Goal: Task Accomplishment & Management: Complete application form

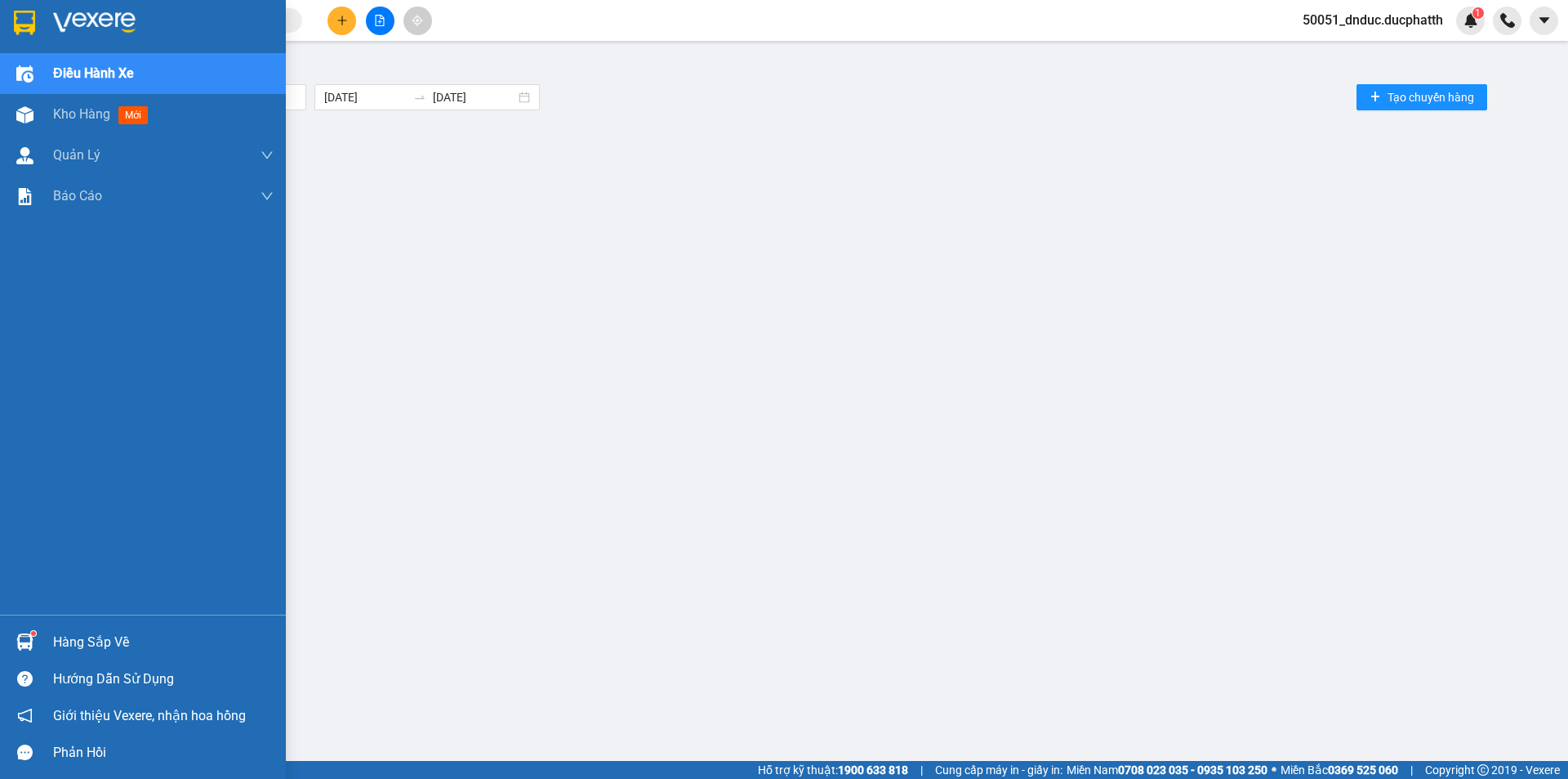
click at [30, 77] on img at bounding box center [24, 74] width 17 height 17
drag, startPoint x: 40, startPoint y: 108, endPoint x: 78, endPoint y: 112, distance: 38.2
click at [40, 108] on div "Kho hàng mới" at bounding box center [143, 114] width 286 height 40
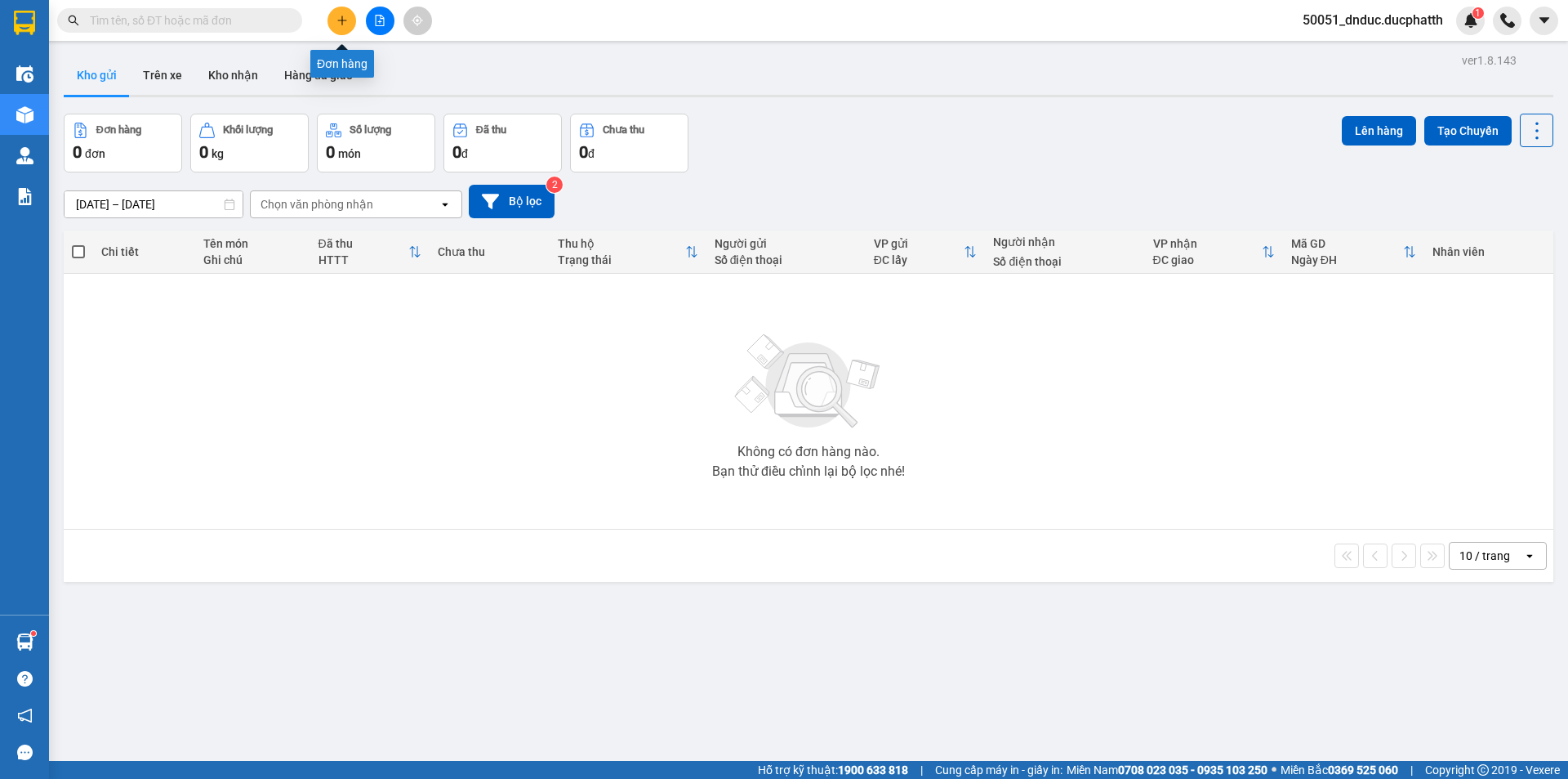
click at [391, 13] on button at bounding box center [380, 21] width 28 height 28
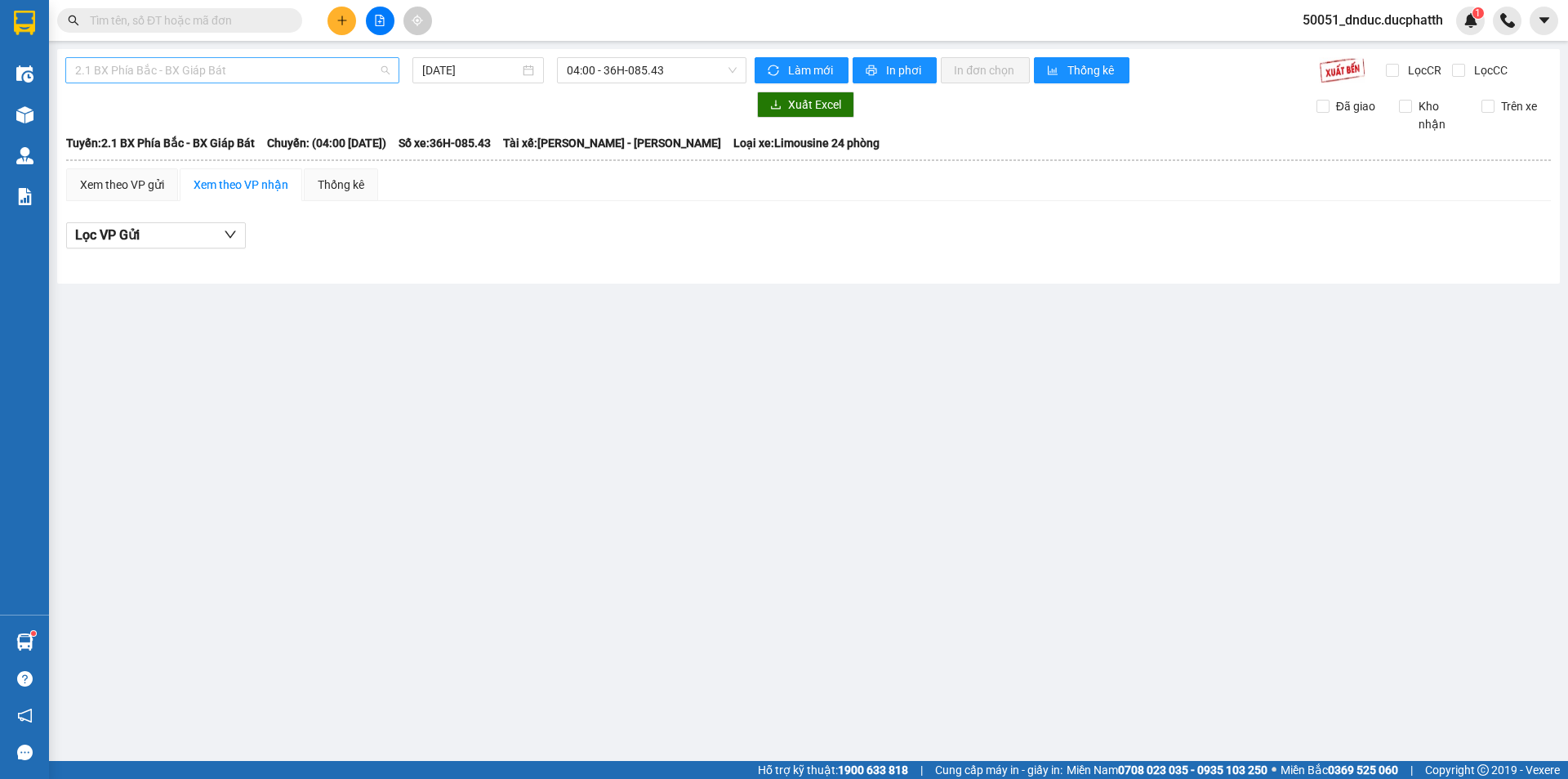
click at [252, 78] on span "2.1 BX Phía Bắc - BX Giáp Bát" at bounding box center [232, 70] width 315 height 24
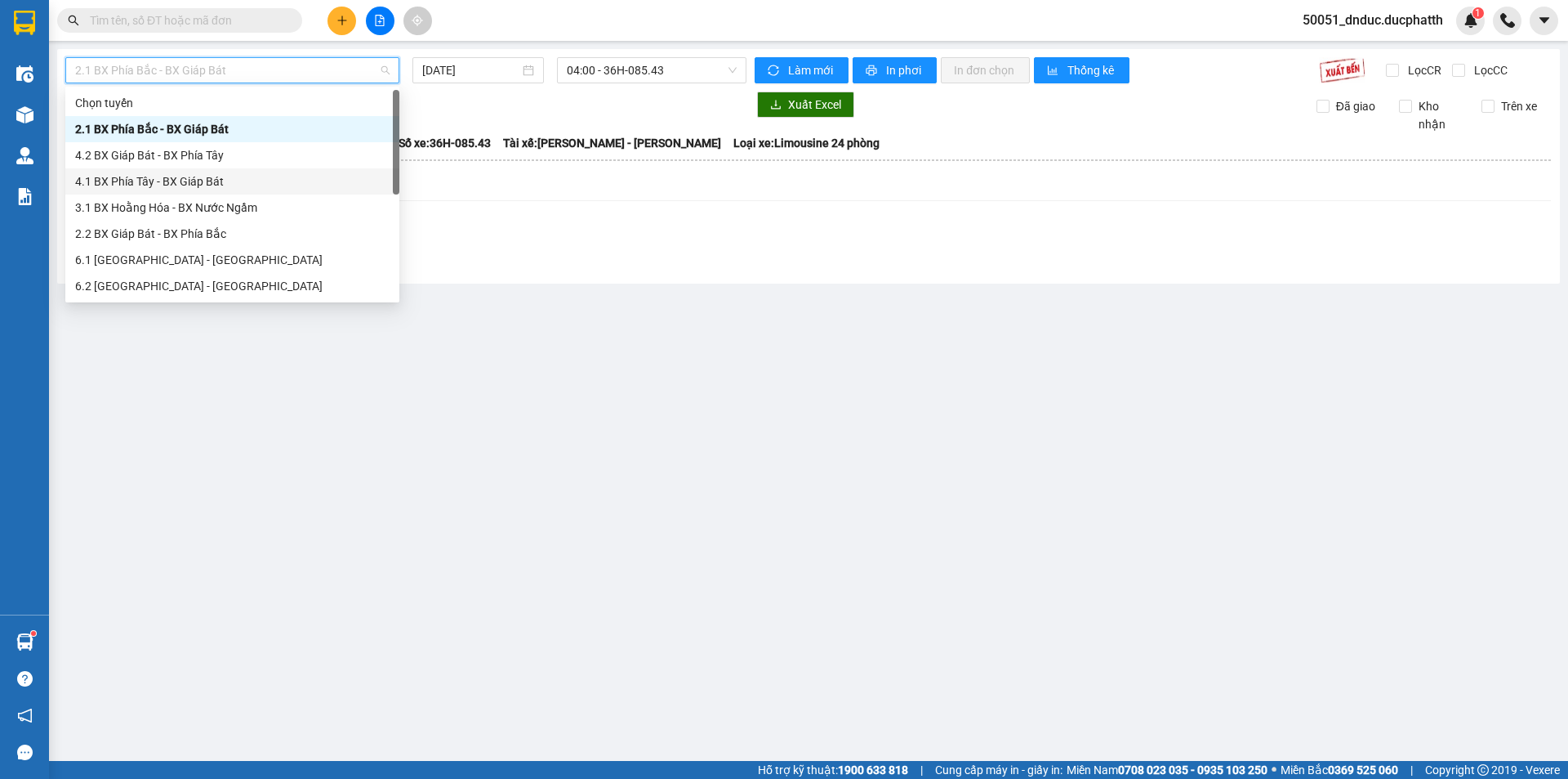
scroll to position [82, 0]
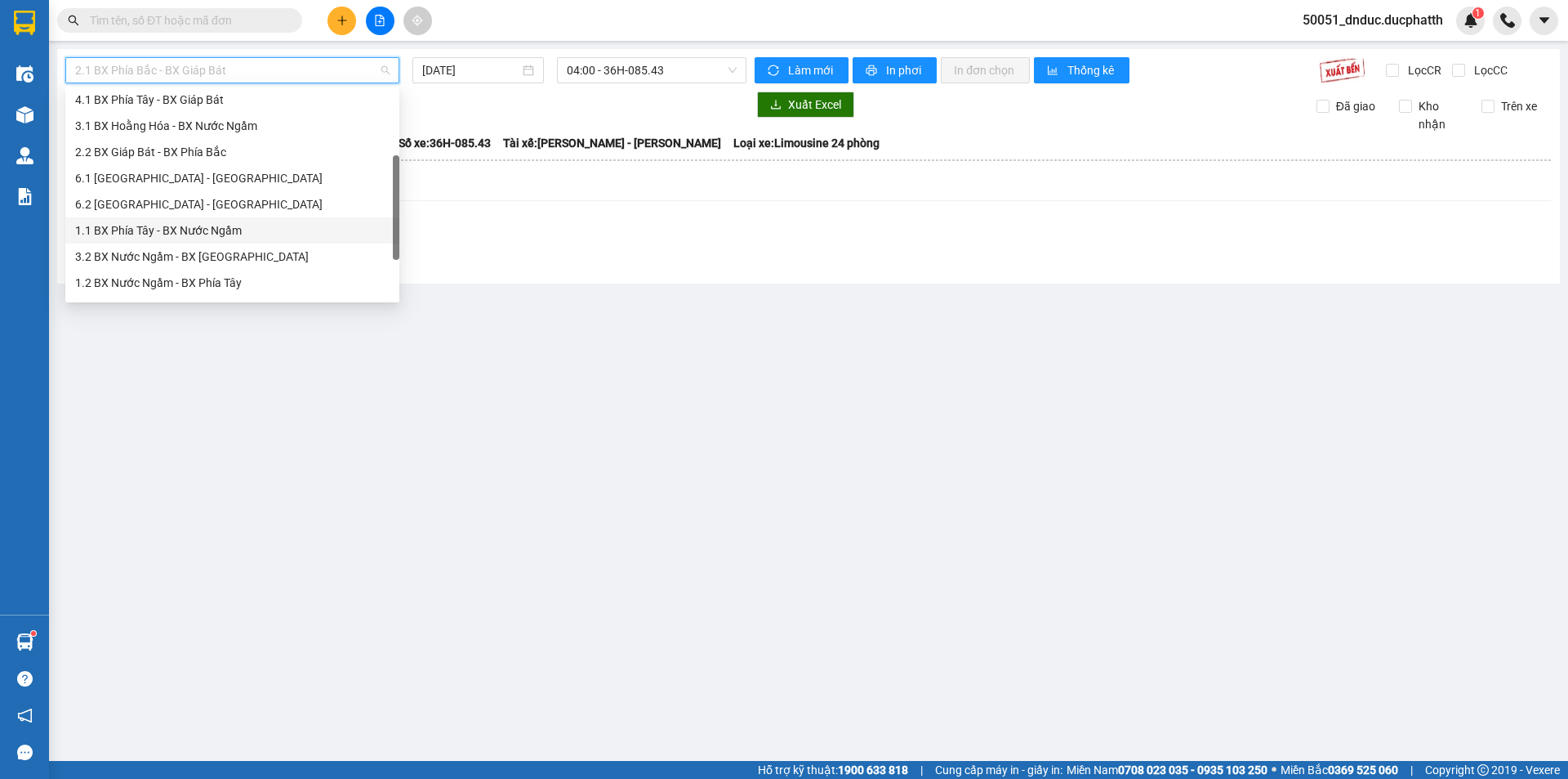
click at [220, 238] on div "1.1 BX Phía Tây - BX Nước Ngầm" at bounding box center [232, 230] width 315 height 18
type input "[DATE]"
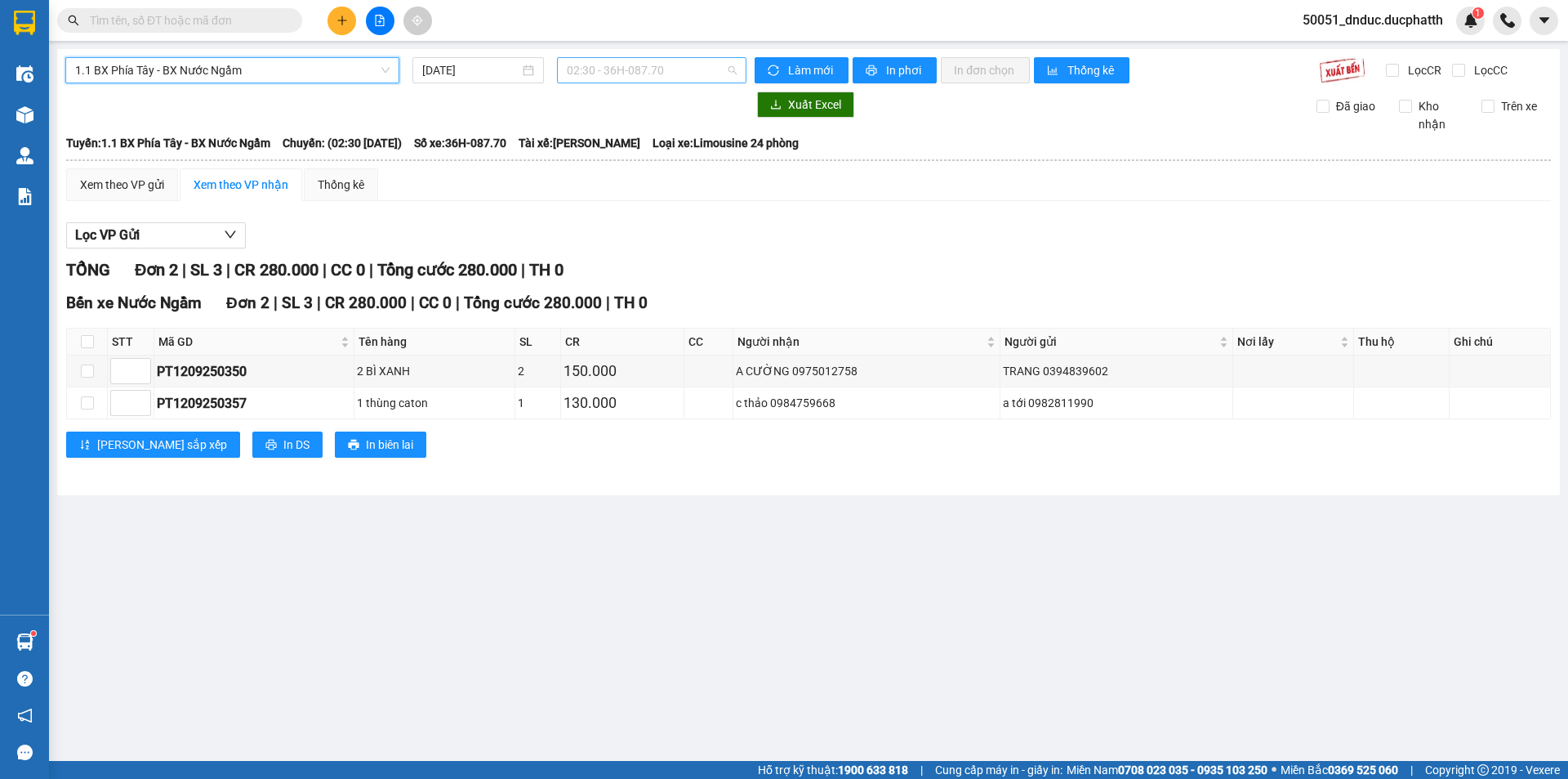
click at [611, 66] on span "02:30 - 36H-087.70" at bounding box center [651, 70] width 170 height 24
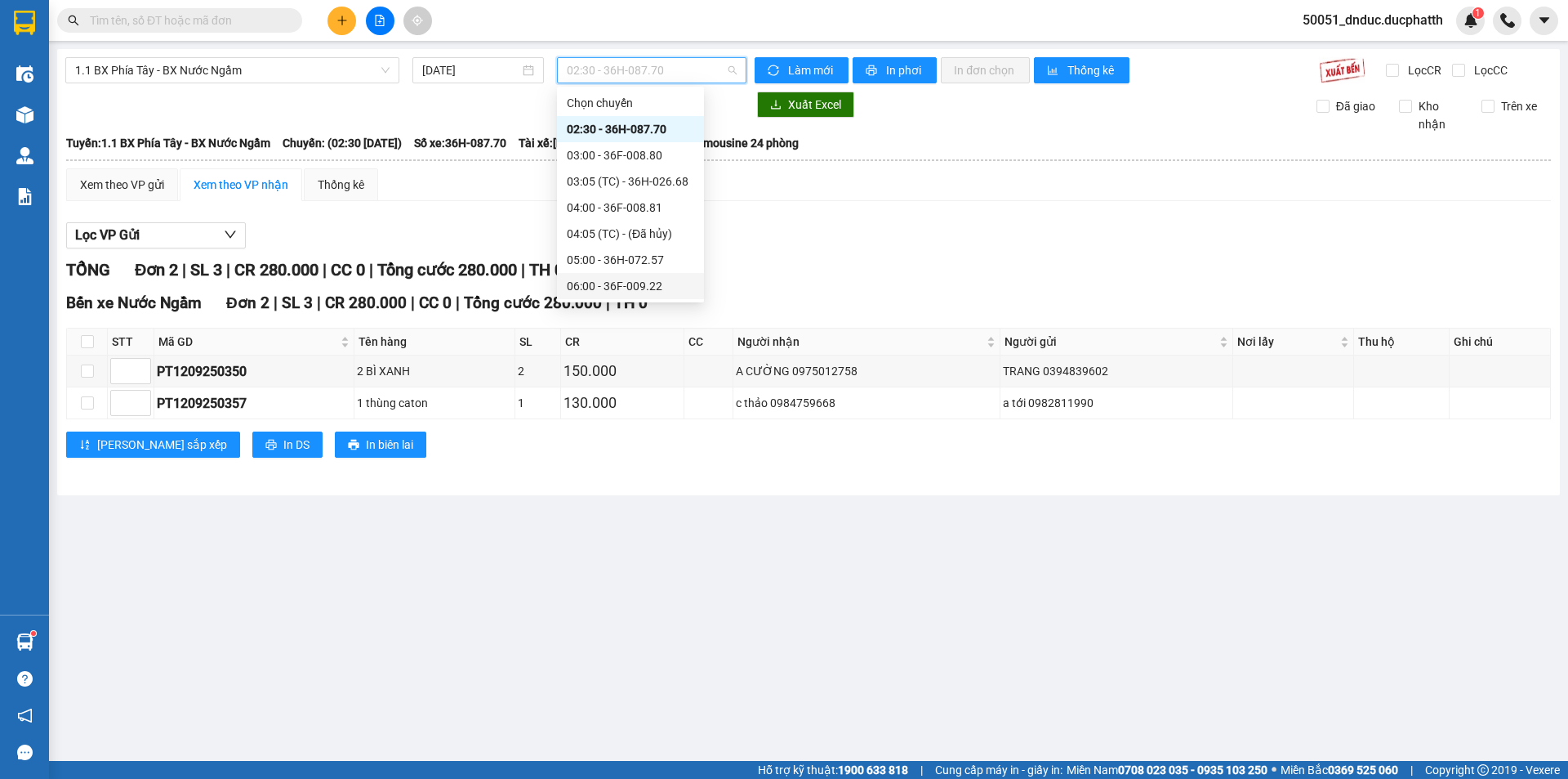
click at [630, 289] on div "06:00 - 36F-009.22" at bounding box center [630, 286] width 128 height 18
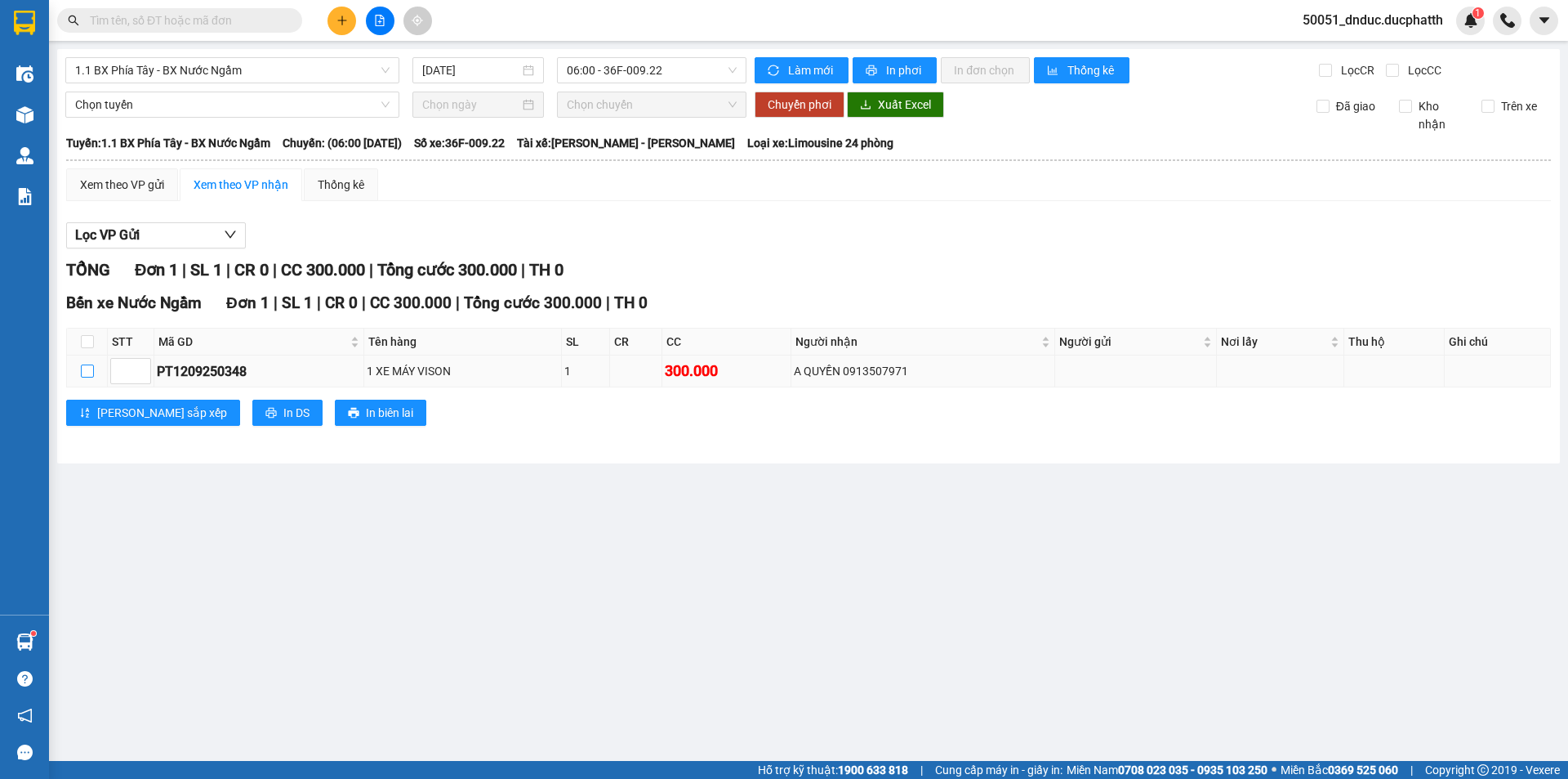
click at [91, 369] on input "checkbox" at bounding box center [87, 371] width 13 height 13
checkbox input "true"
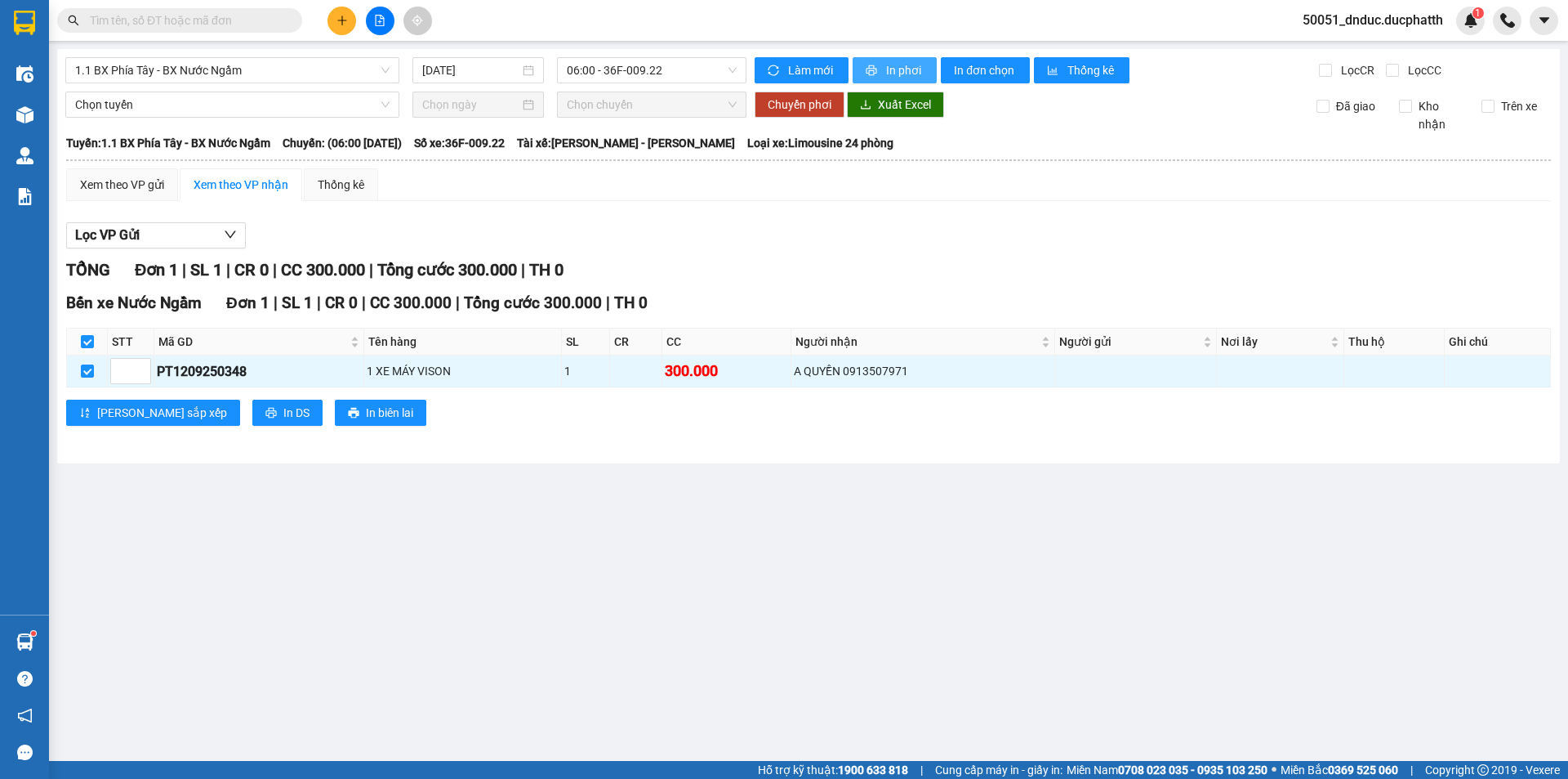
click at [891, 70] on span "In phơi" at bounding box center [905, 70] width 38 height 18
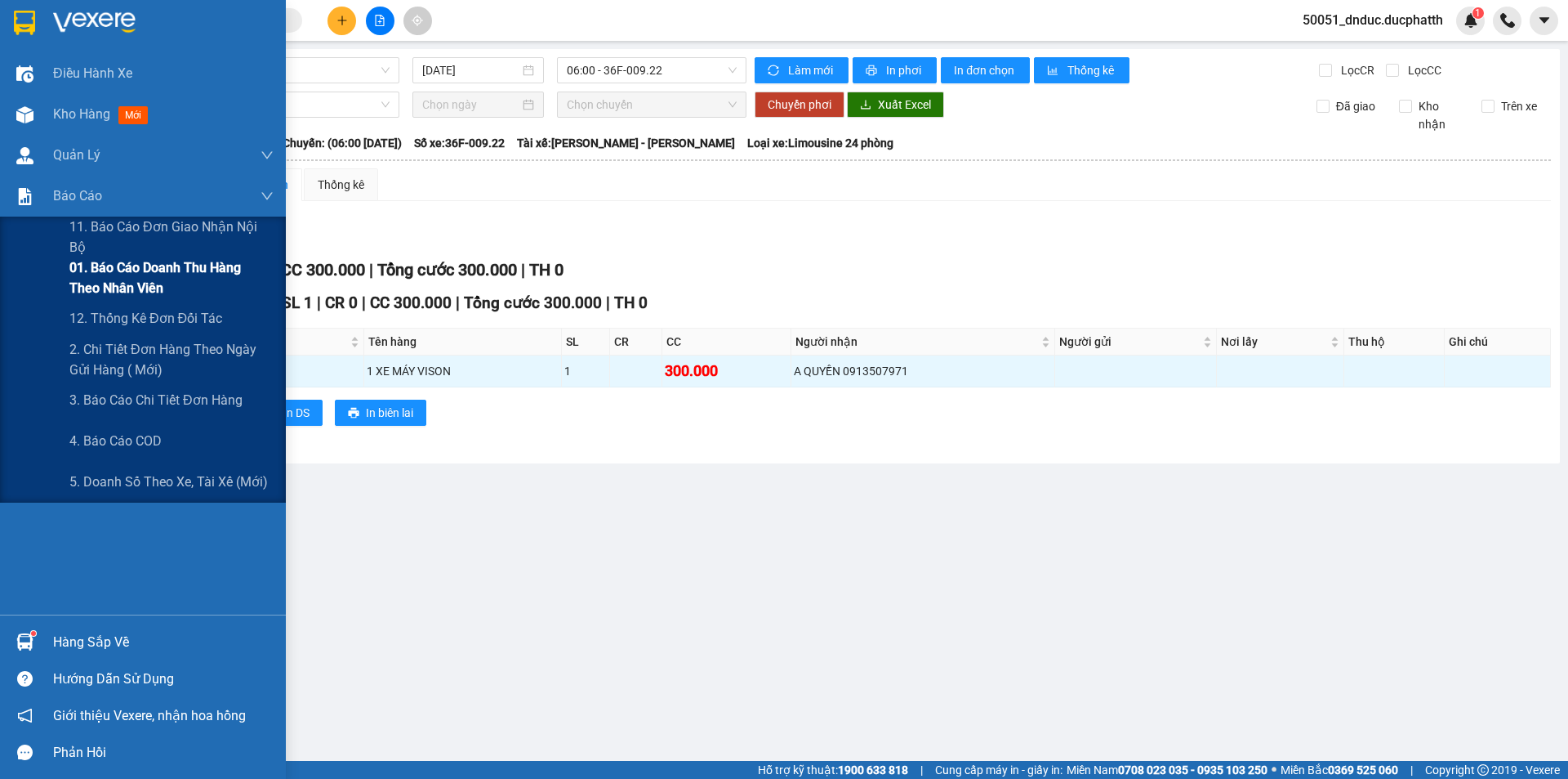
click at [210, 269] on span "01. Báo cáo doanh thu hàng theo nhân viên" at bounding box center [171, 277] width 204 height 40
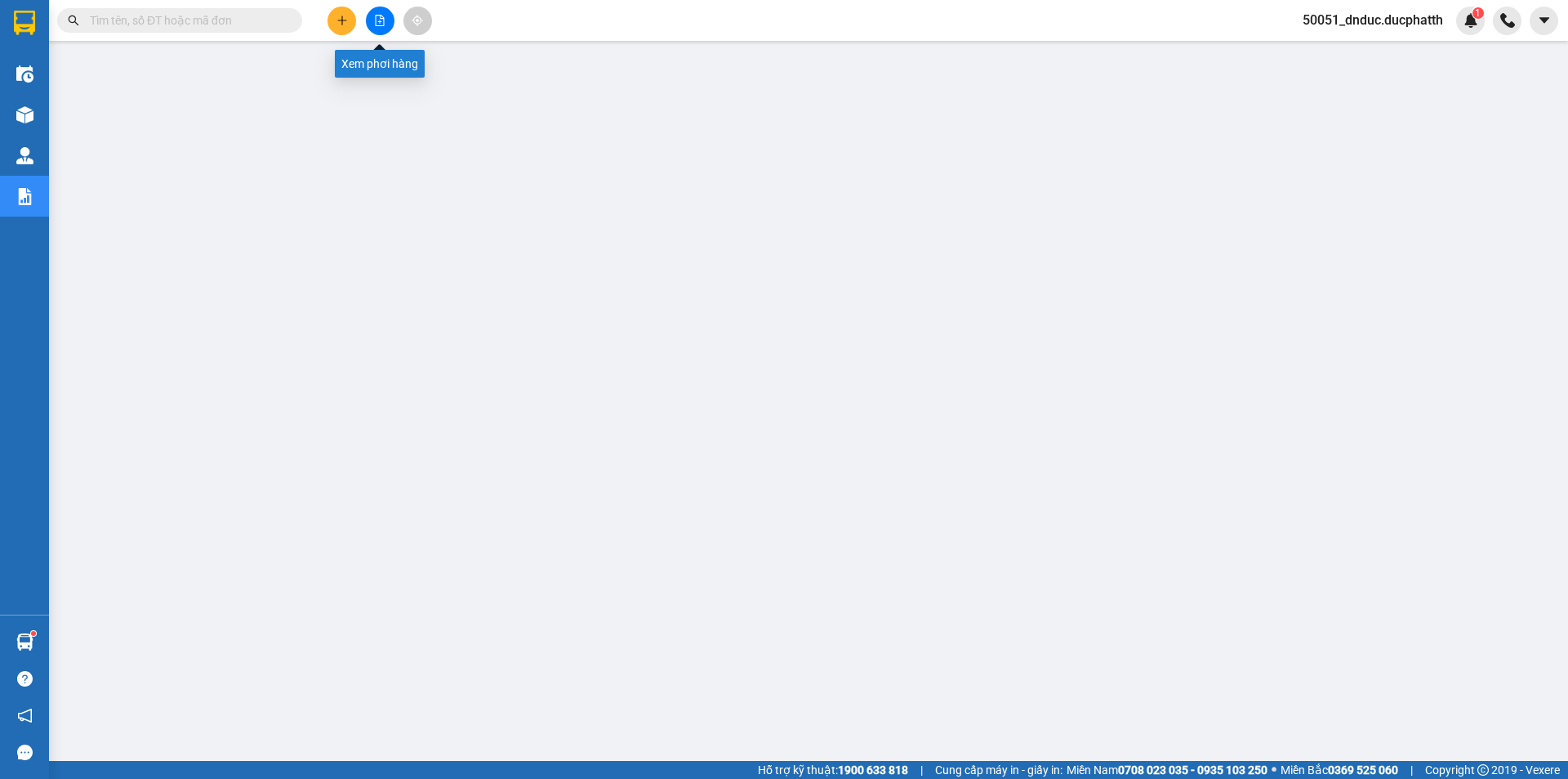
click at [347, 26] on button at bounding box center [342, 21] width 28 height 28
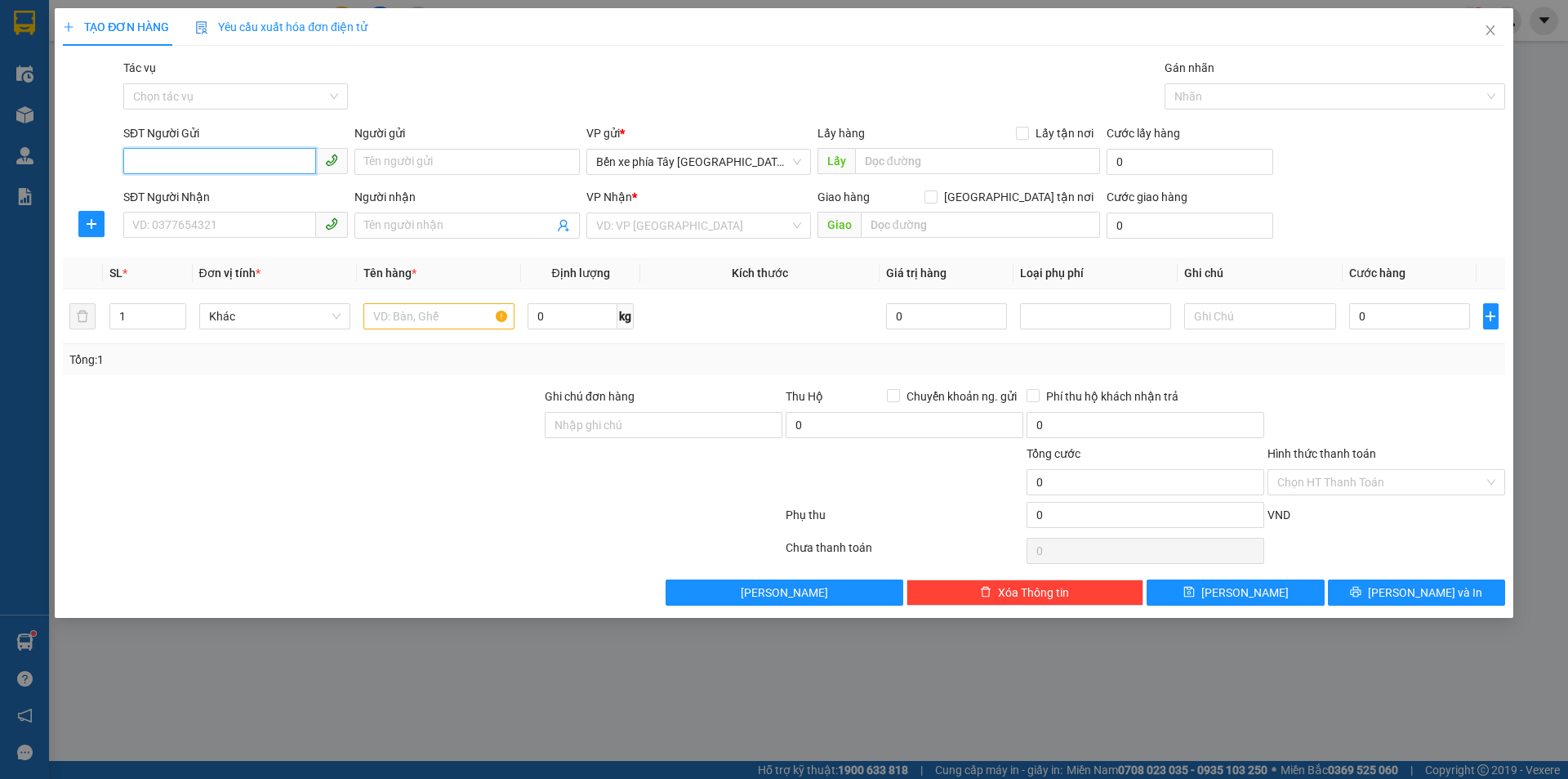
click at [233, 164] on input "SĐT Người Gửi" at bounding box center [219, 161] width 193 height 26
click at [204, 92] on input "Tác vụ" at bounding box center [230, 97] width 194 height 24
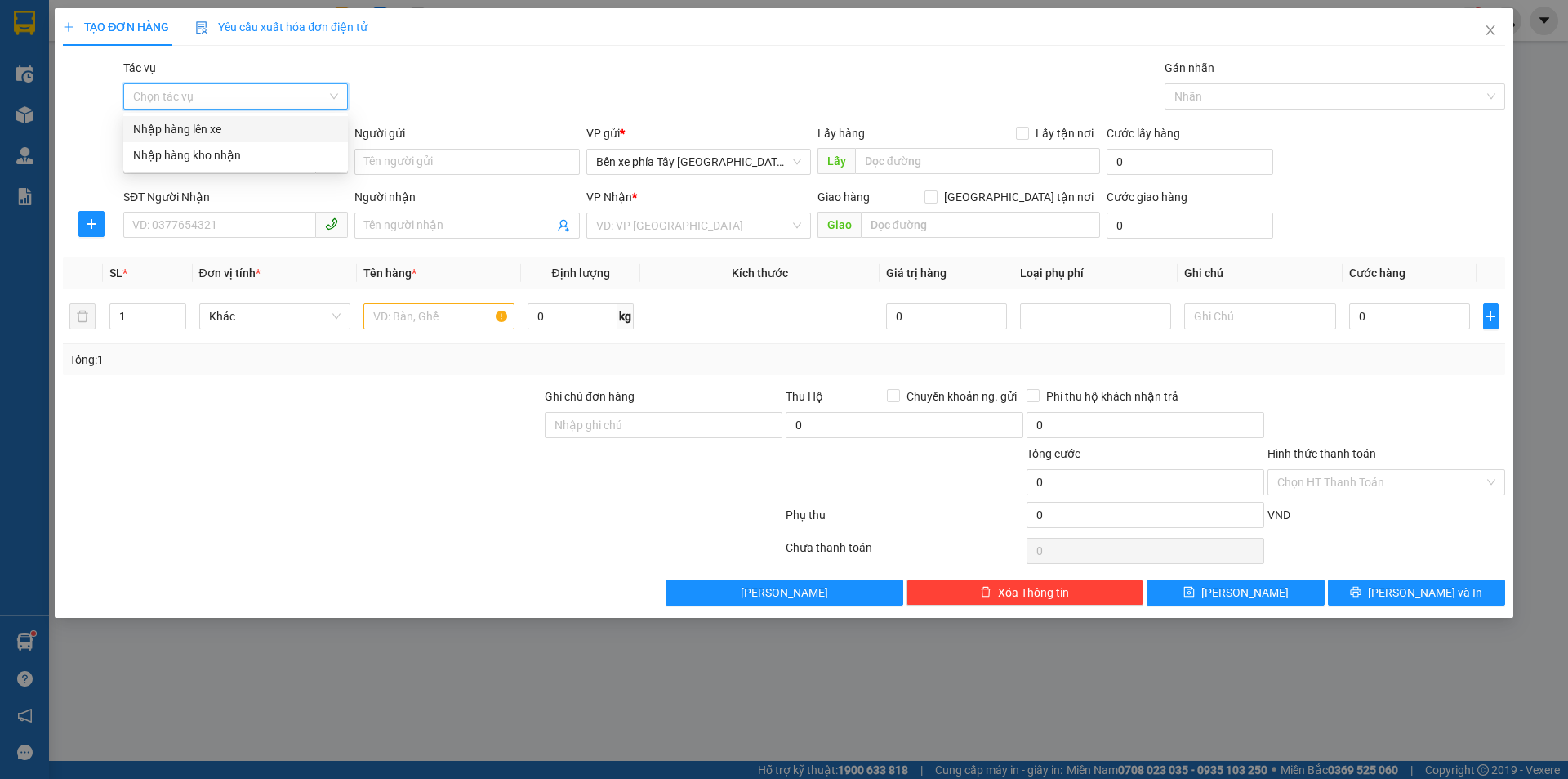
click at [263, 129] on div "Nhập hàng lên xe" at bounding box center [236, 129] width 205 height 18
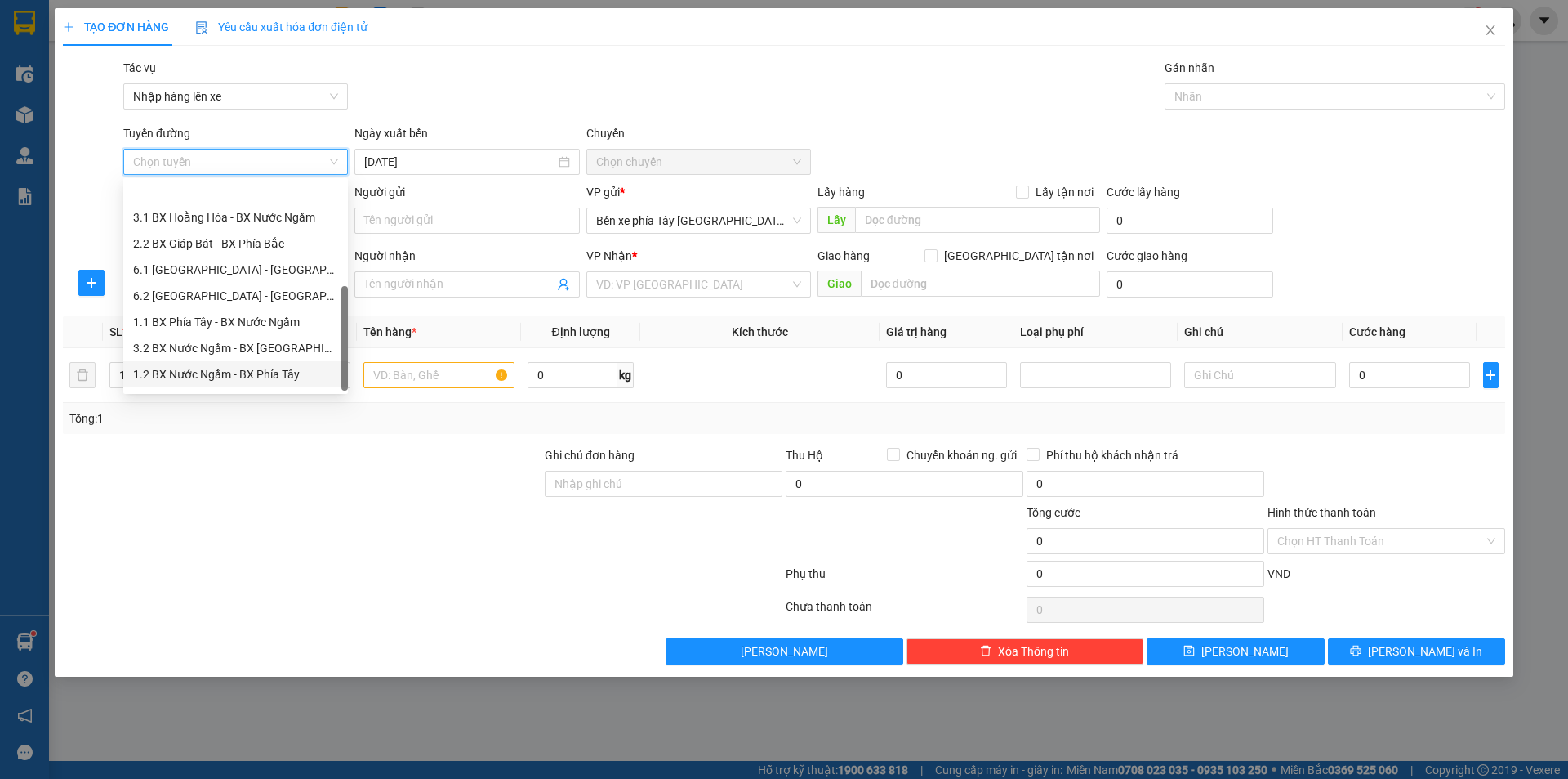
scroll to position [131, 0]
click at [269, 275] on div "1.1 BX Phía Tây - BX Nước Ngầm" at bounding box center [236, 273] width 205 height 18
type input "[DATE]"
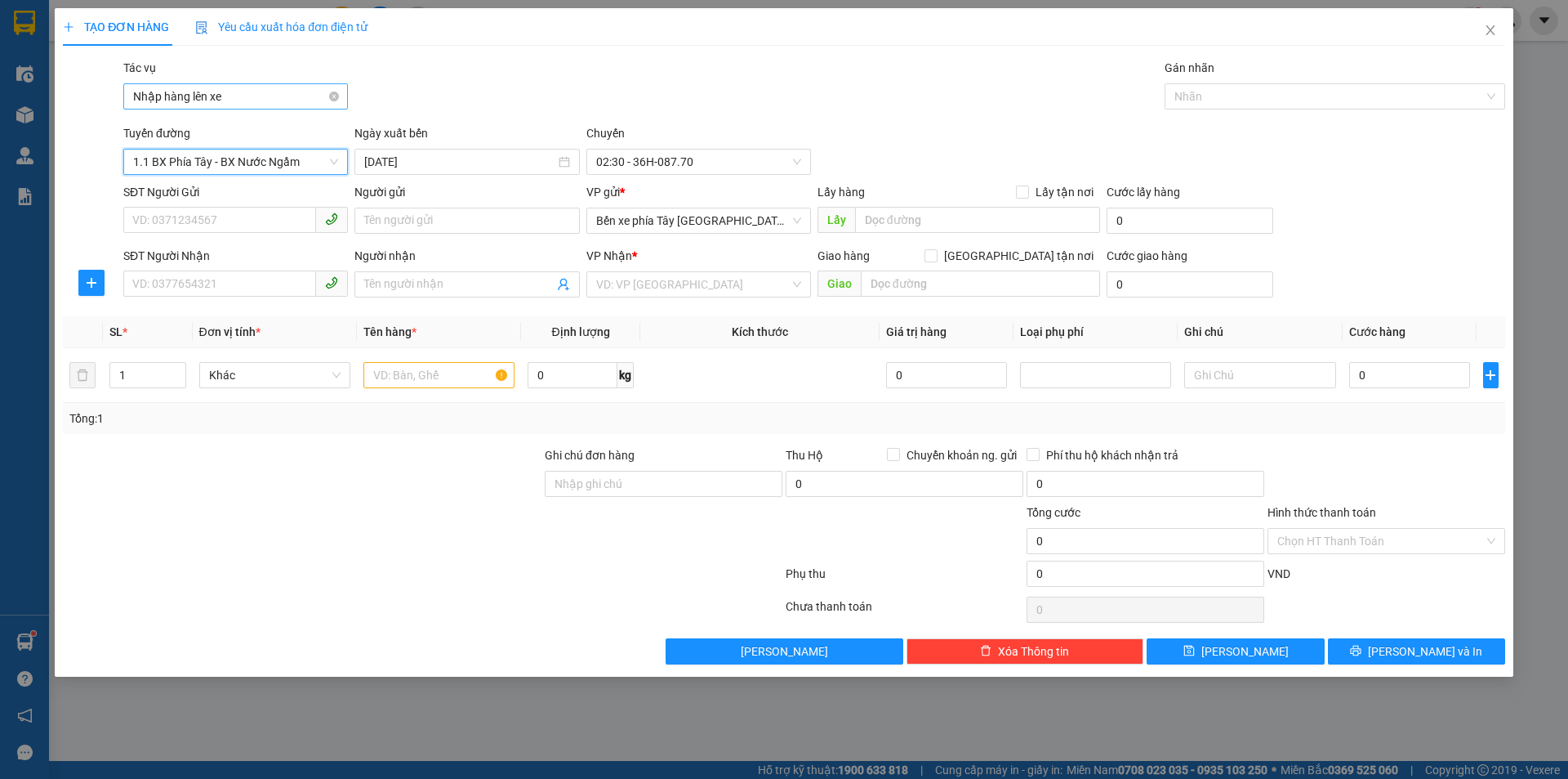
click at [268, 94] on span "Nhập hàng lên xe" at bounding box center [236, 97] width 205 height 24
click at [254, 127] on div "Nhập hàng lên xe" at bounding box center [236, 129] width 205 height 18
click at [264, 158] on span "1.1 BX Phía Tây - BX Nước Ngầm" at bounding box center [236, 162] width 205 height 24
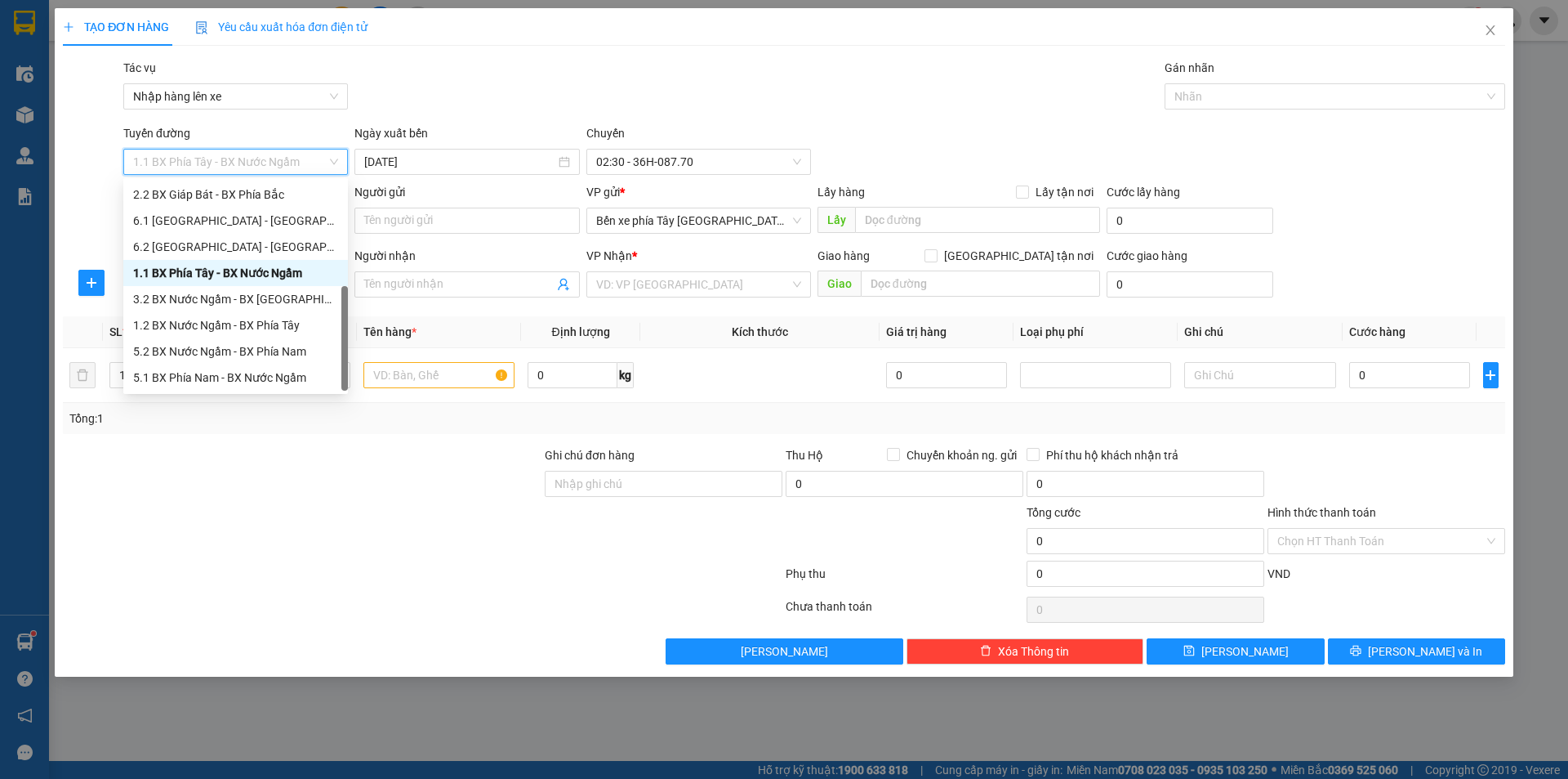
click at [275, 267] on div "1.1 BX Phía Tây - BX Nước Ngầm" at bounding box center [236, 273] width 205 height 18
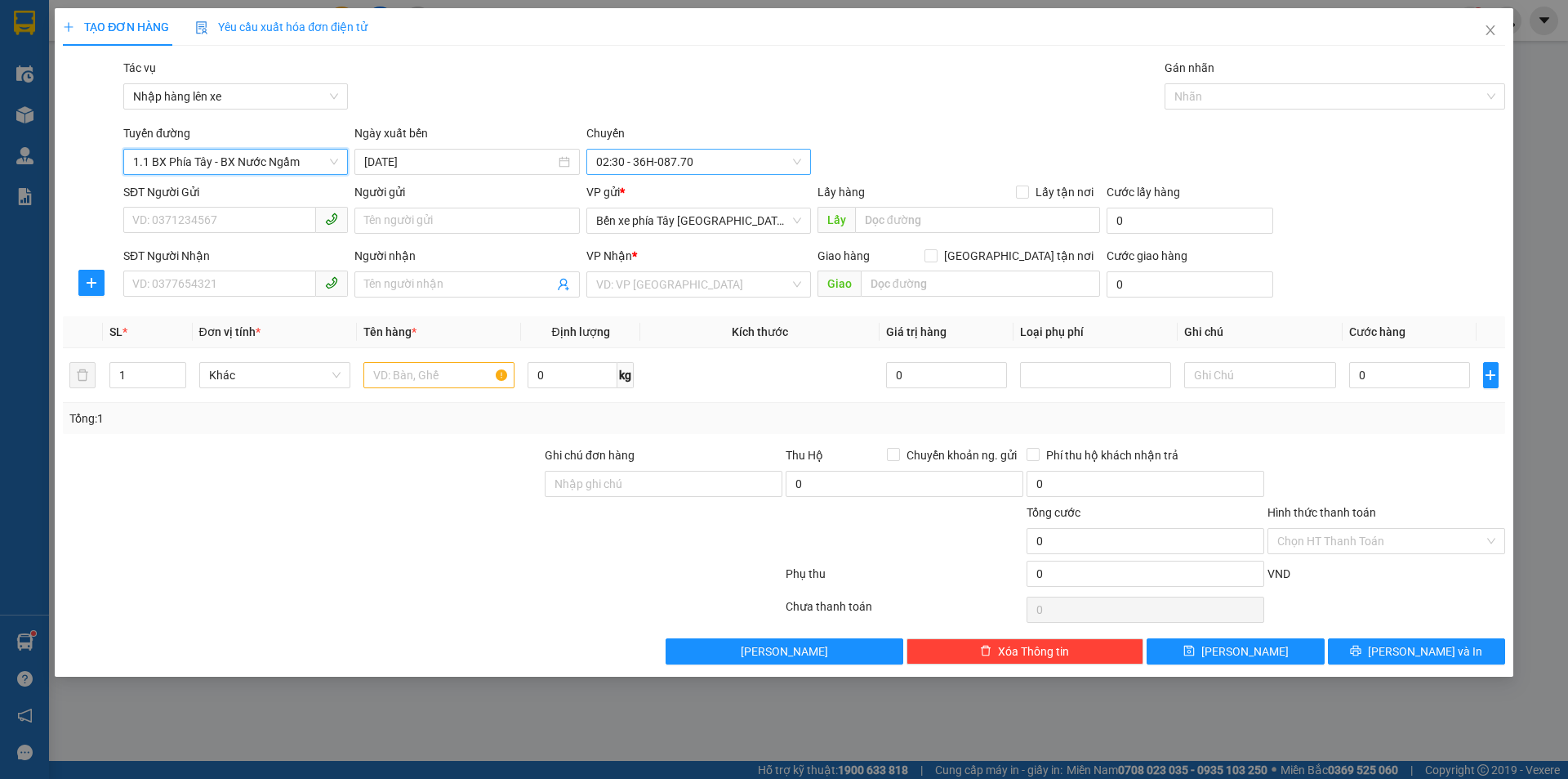
click at [703, 166] on span "02:30 - 36H-087.70" at bounding box center [699, 162] width 205 height 24
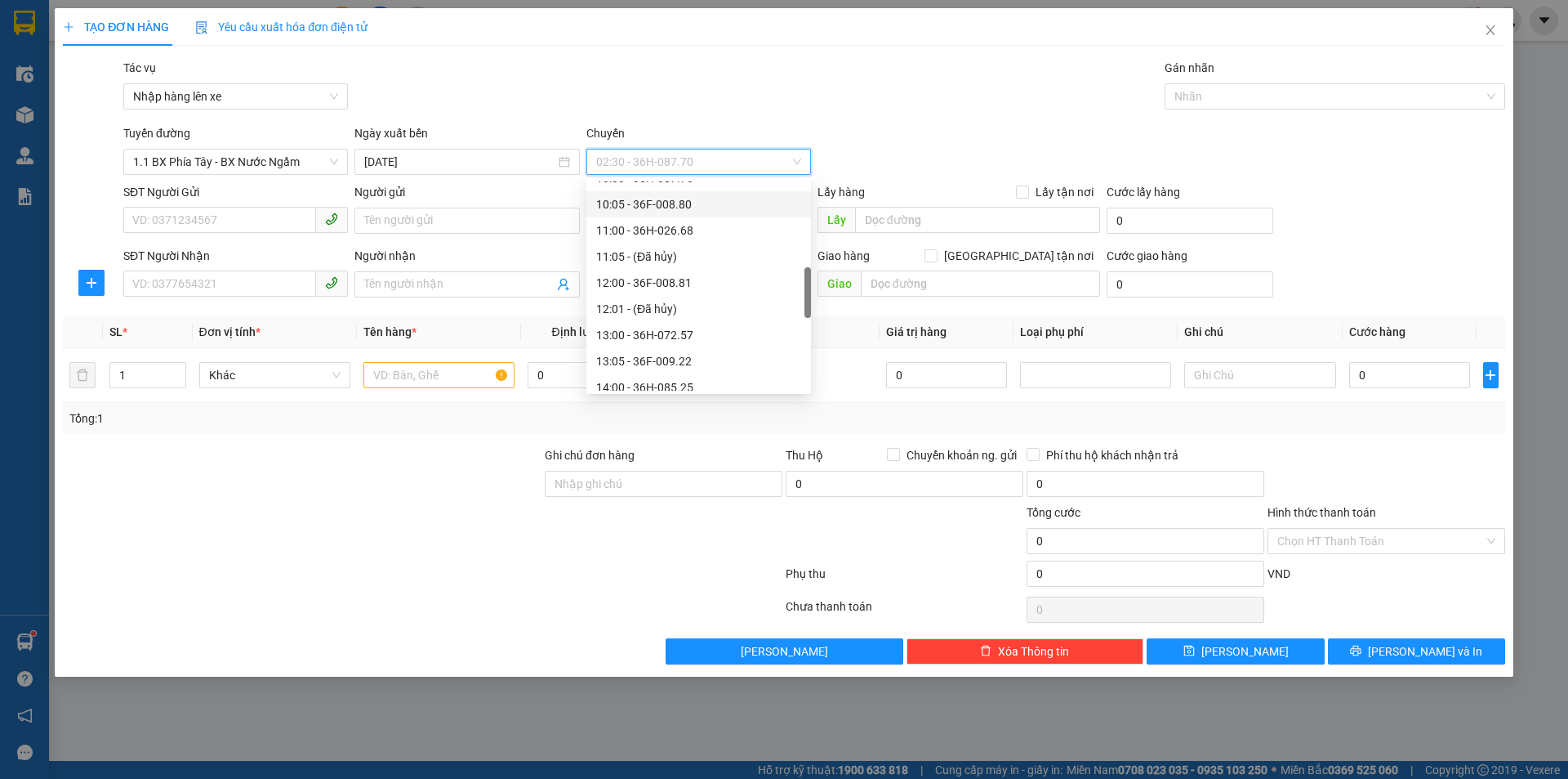
scroll to position [491, 0]
click at [705, 276] on div "13:05 - 36F-009.22" at bounding box center [699, 279] width 205 height 18
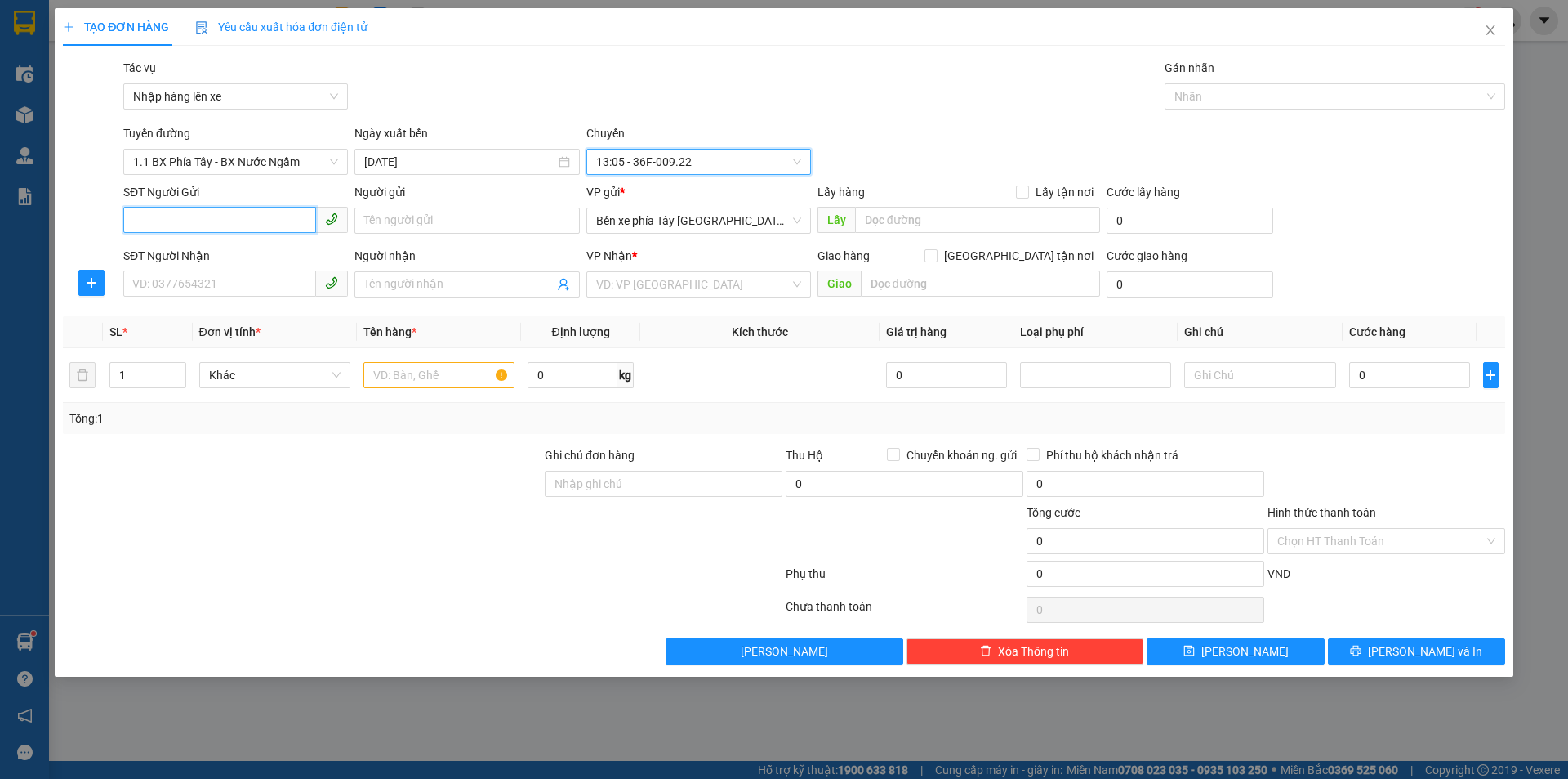
click at [248, 213] on input "SĐT Người Gửi" at bounding box center [219, 220] width 193 height 26
type input "0982883456"
click at [449, 226] on input "Người gửi" at bounding box center [466, 221] width 225 height 26
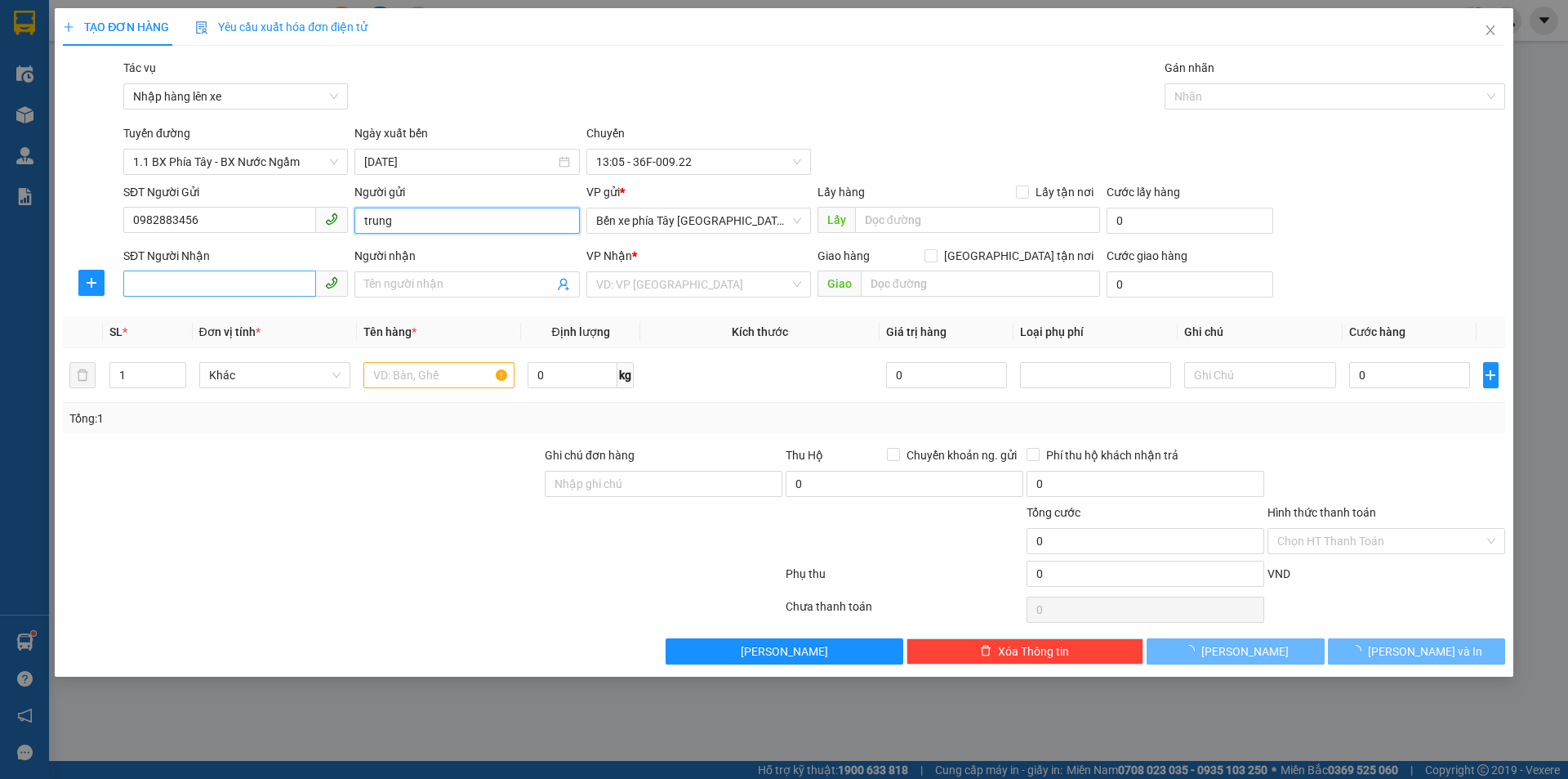
type input "trung"
click at [177, 286] on input "SĐT Người Nhận" at bounding box center [219, 284] width 193 height 26
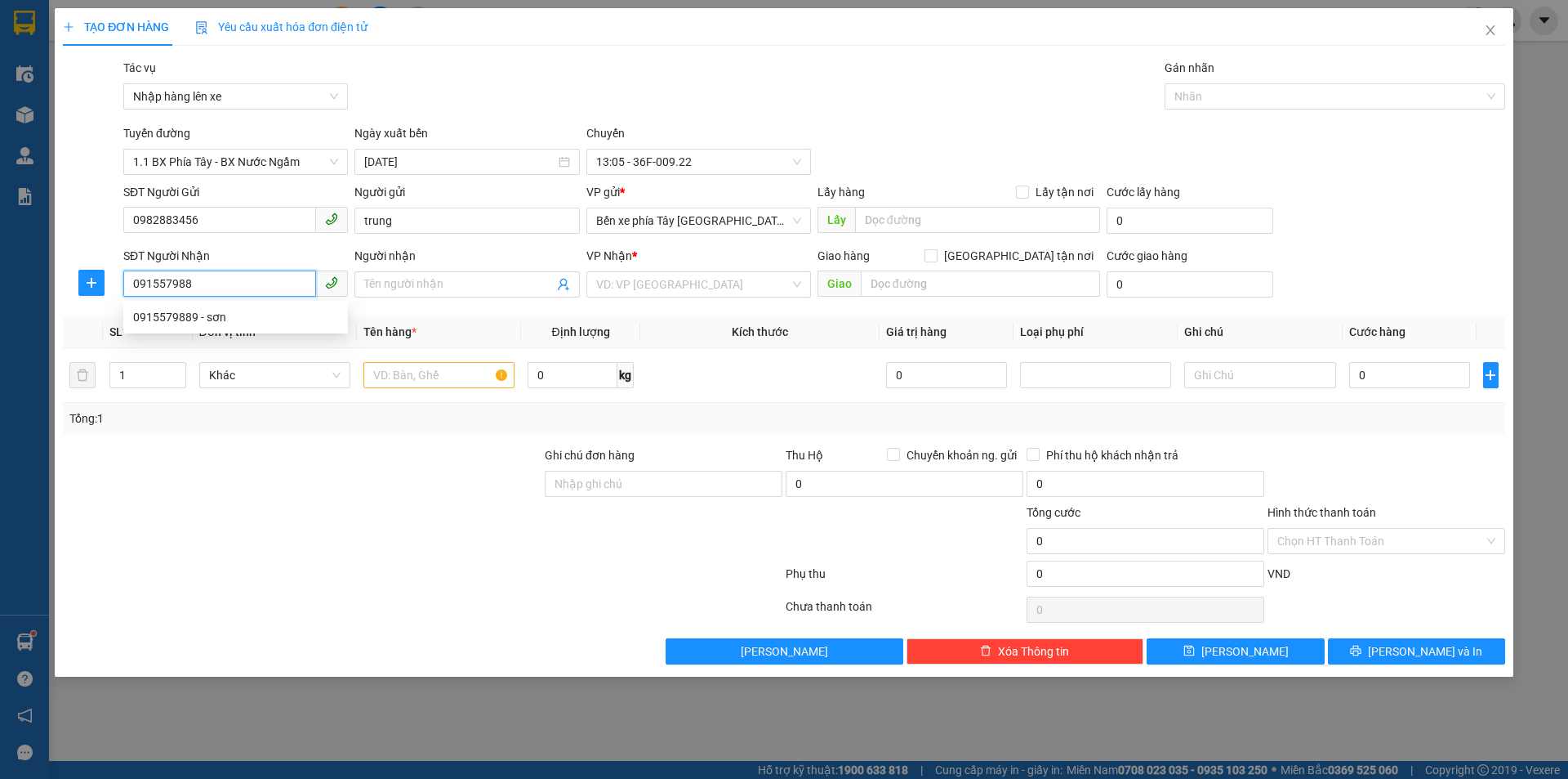
type input "0915579889"
click at [201, 329] on div "0915579889 - sơn" at bounding box center [235, 317] width 225 height 26
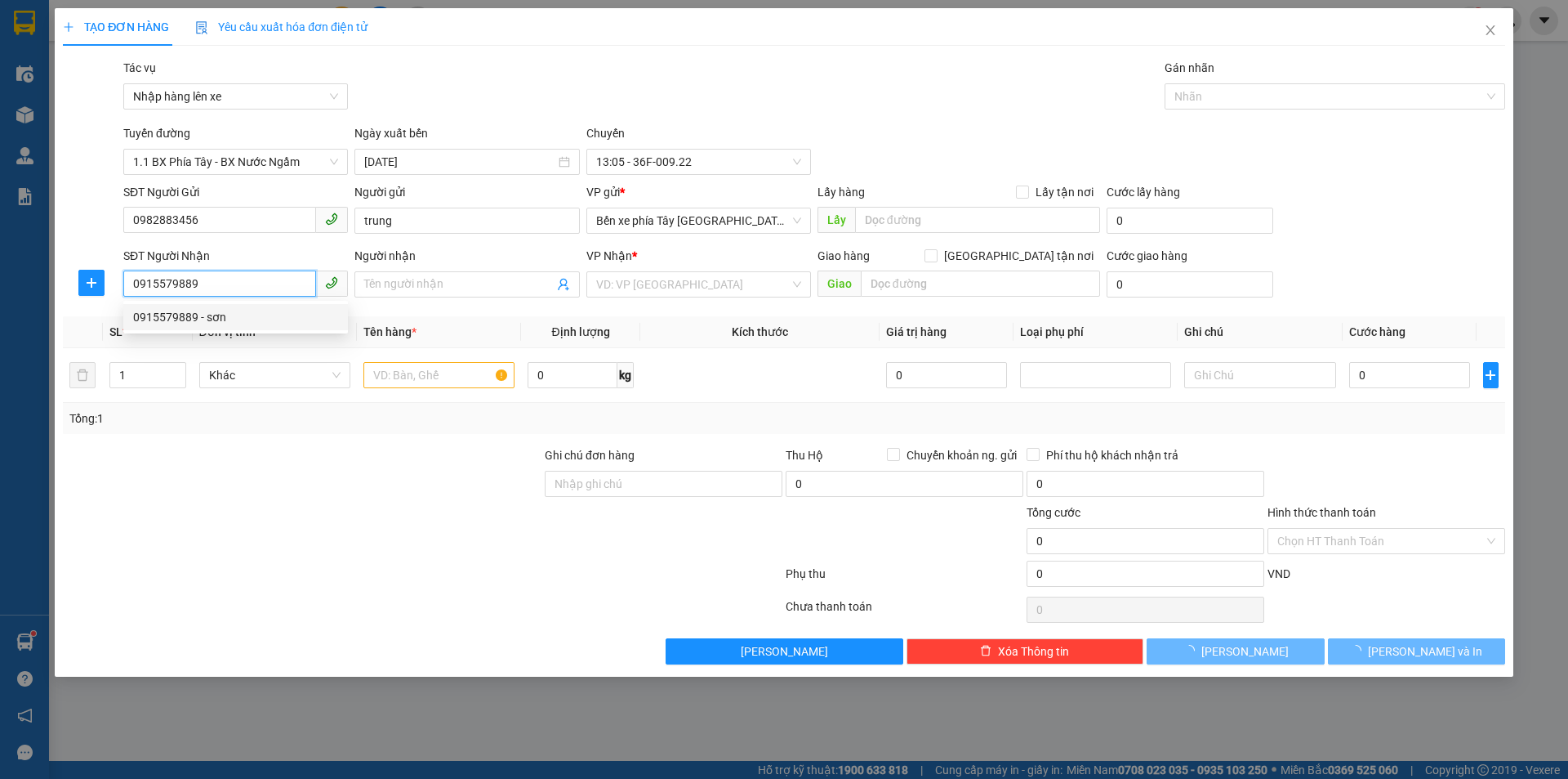
type input "sơn"
checkbox input "true"
type input "283 [PERSON_NAME]"
type input "100.000"
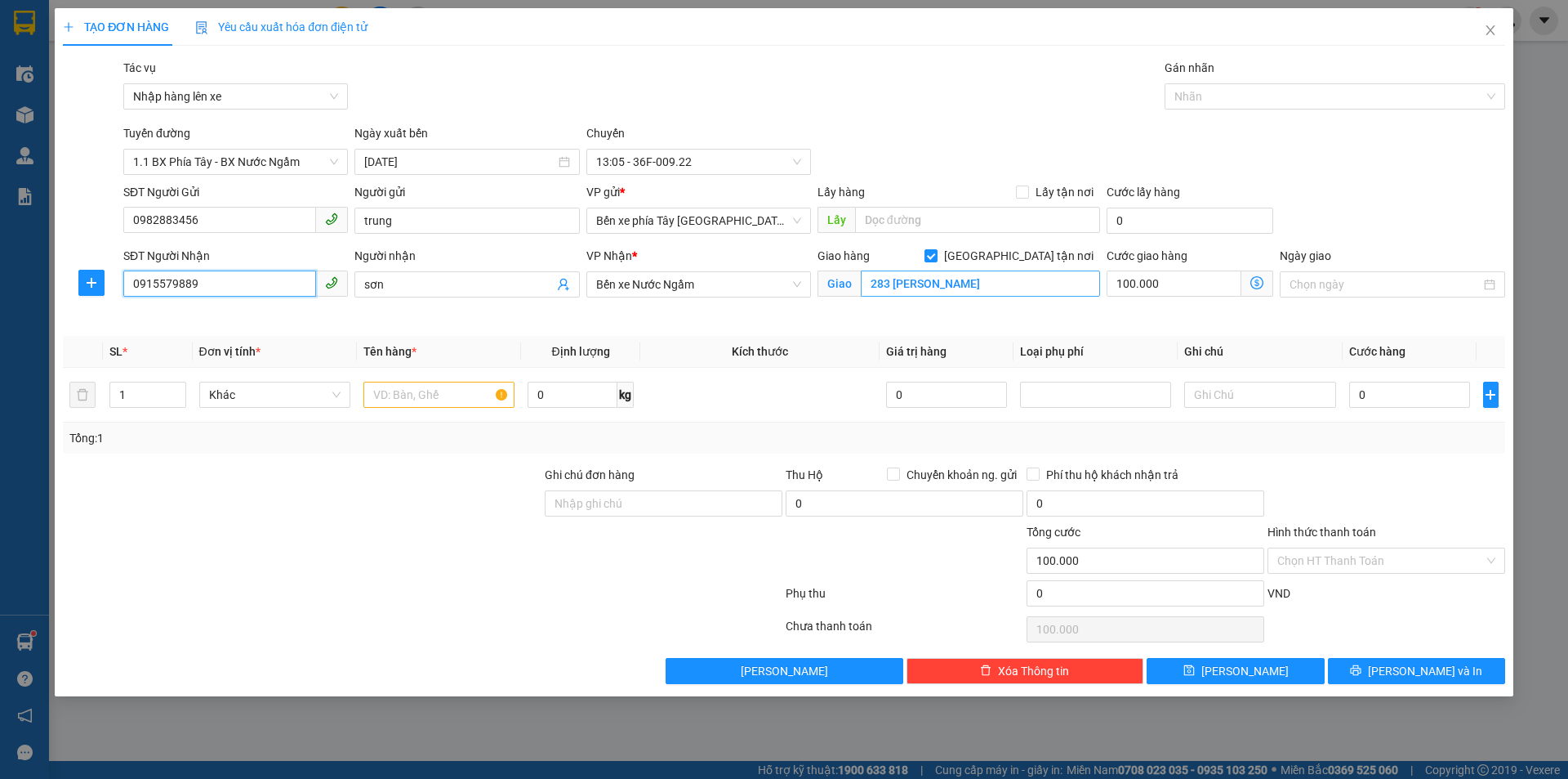
type input "0915579889"
click at [947, 281] on input "283 [PERSON_NAME]" at bounding box center [980, 284] width 240 height 26
type input "174 khâm thiên đống đa"
click at [1252, 288] on icon "dollar-circle" at bounding box center [1257, 283] width 13 height 13
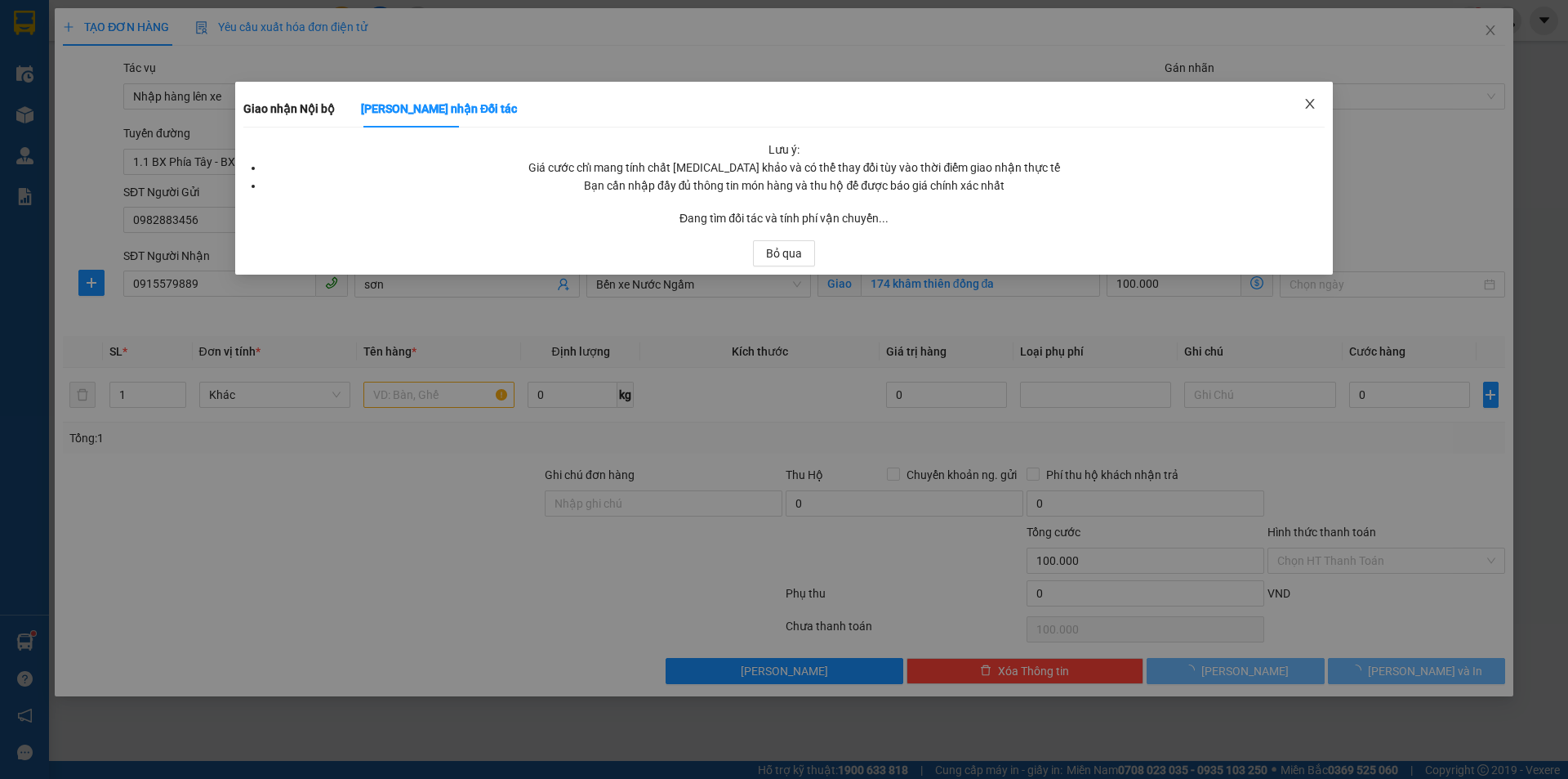
click at [1312, 110] on icon "close" at bounding box center [1311, 103] width 13 height 13
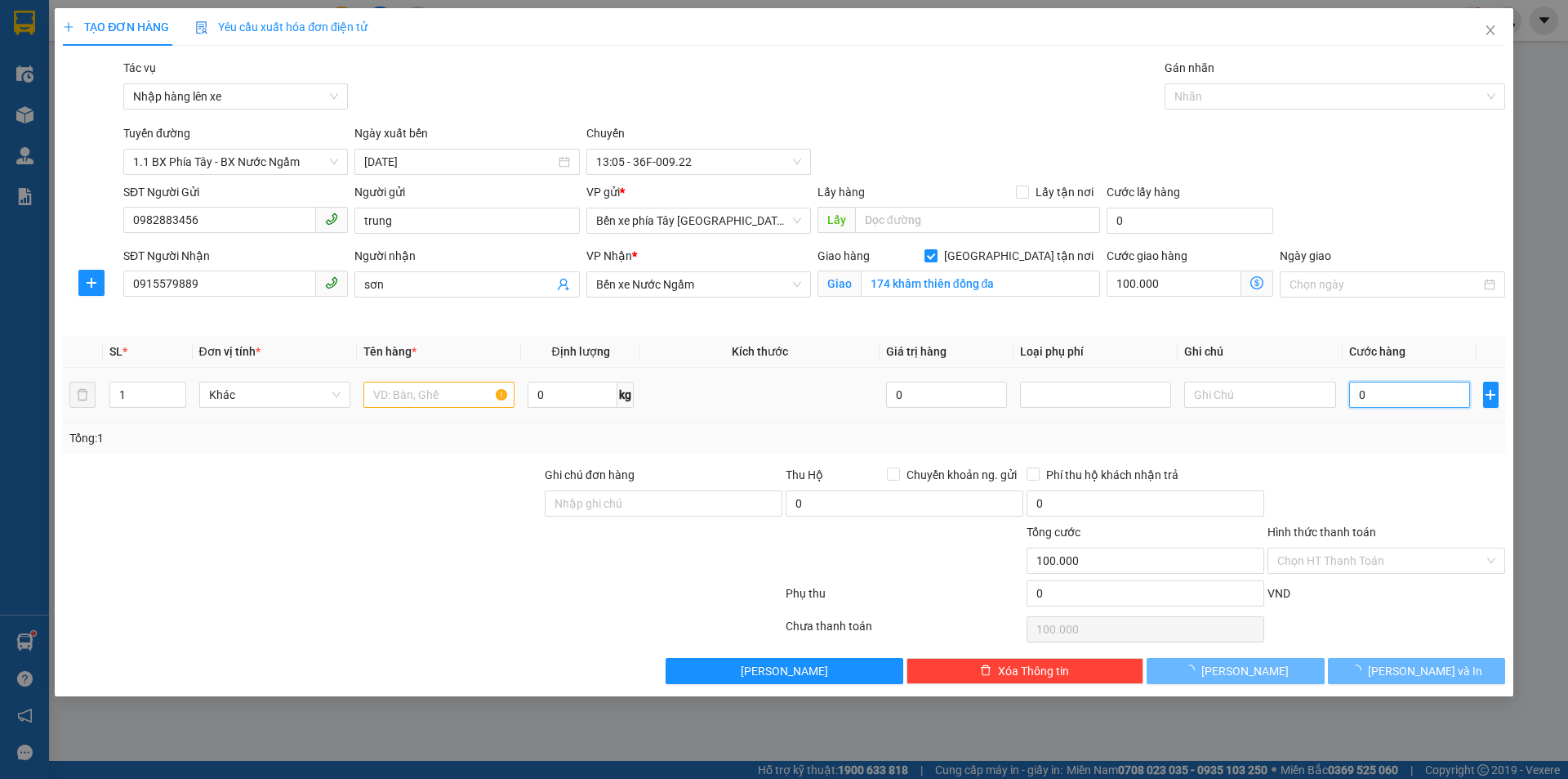
click at [1380, 401] on input "0" at bounding box center [1410, 395] width 122 height 26
type input "4"
type input "100.004"
type input "40"
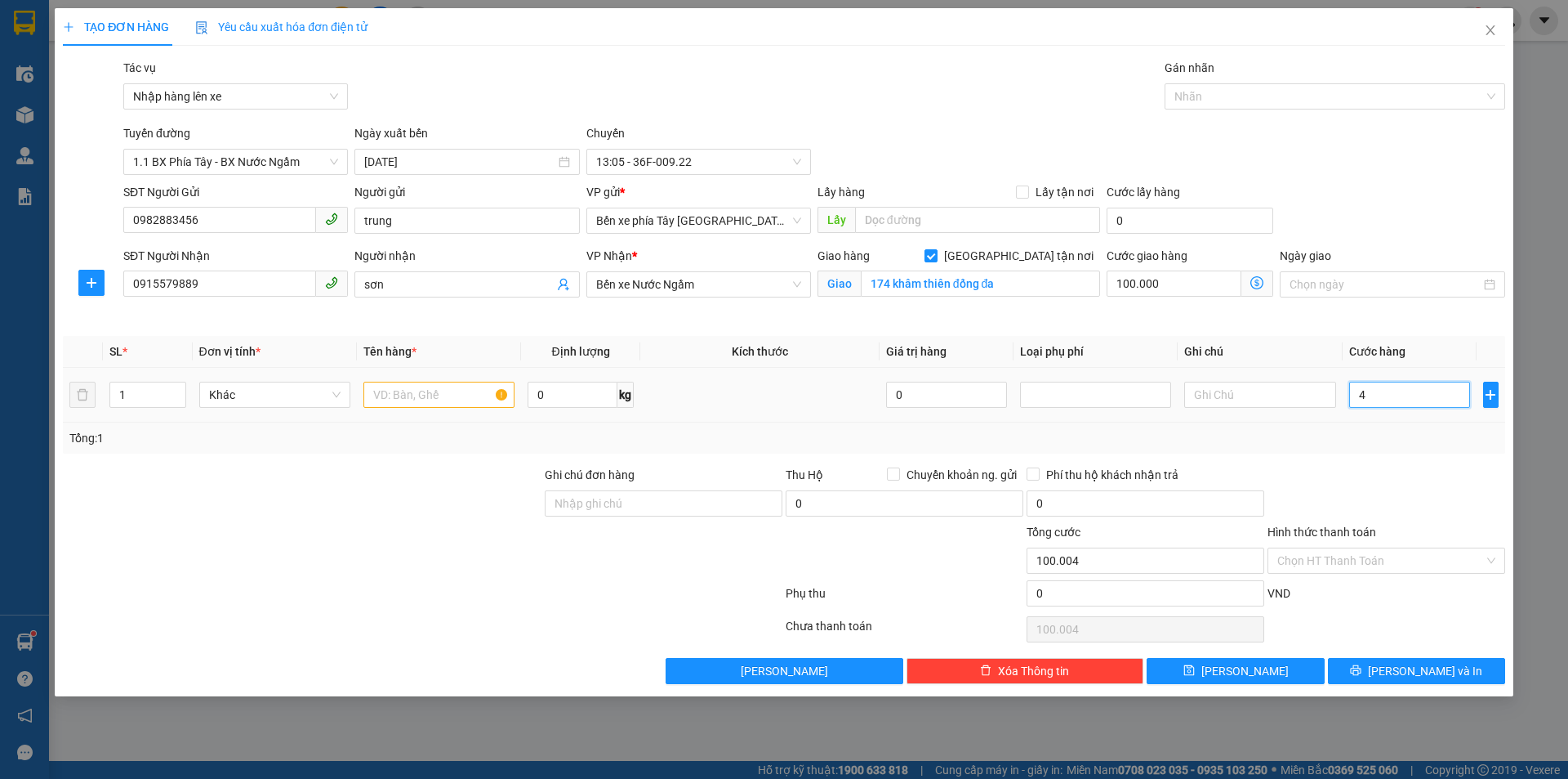
type input "100.040"
type input "400"
type input "100.400"
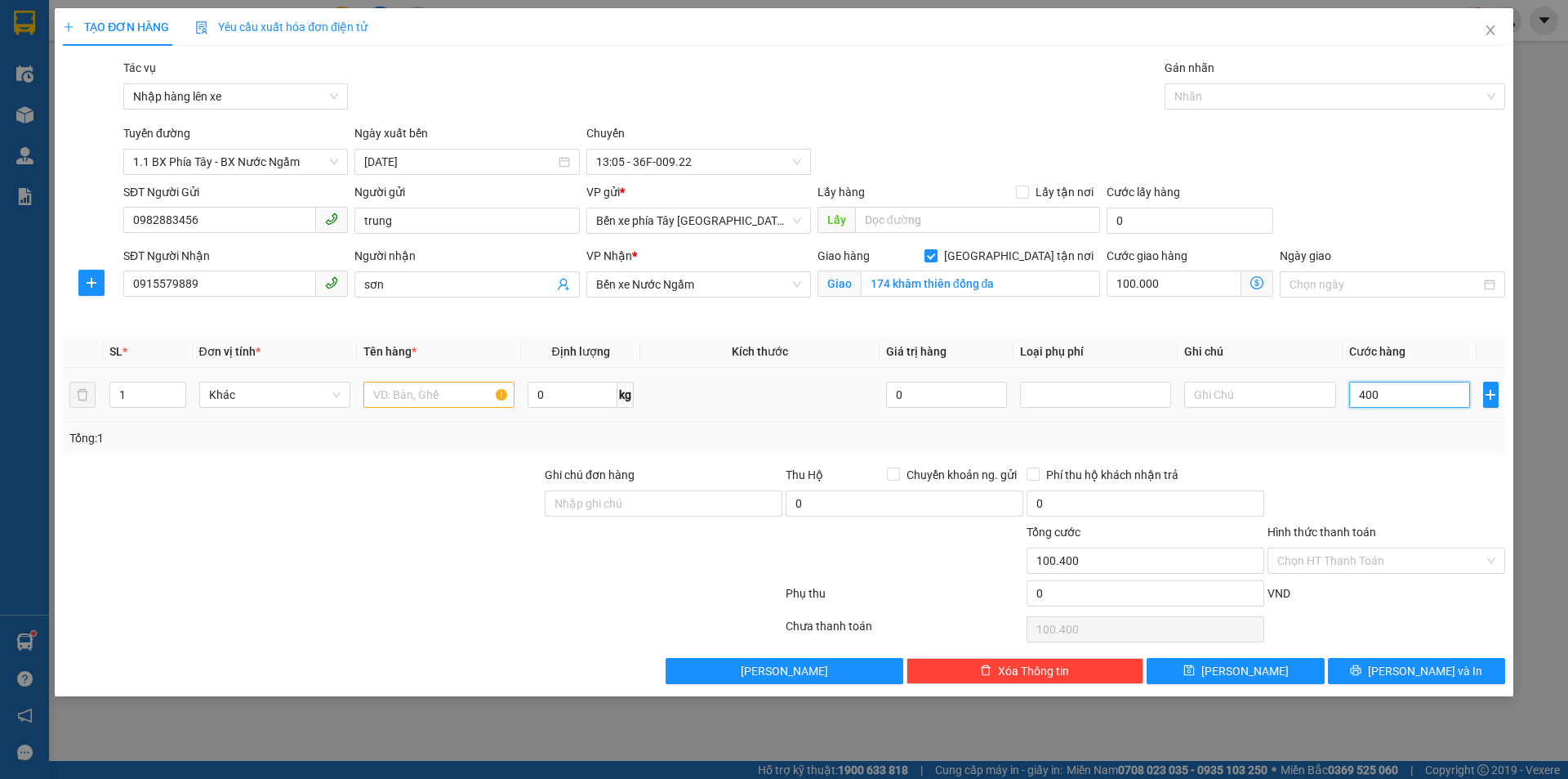
type input "4.000"
type input "104.000"
type input "40.000"
type input "140.000"
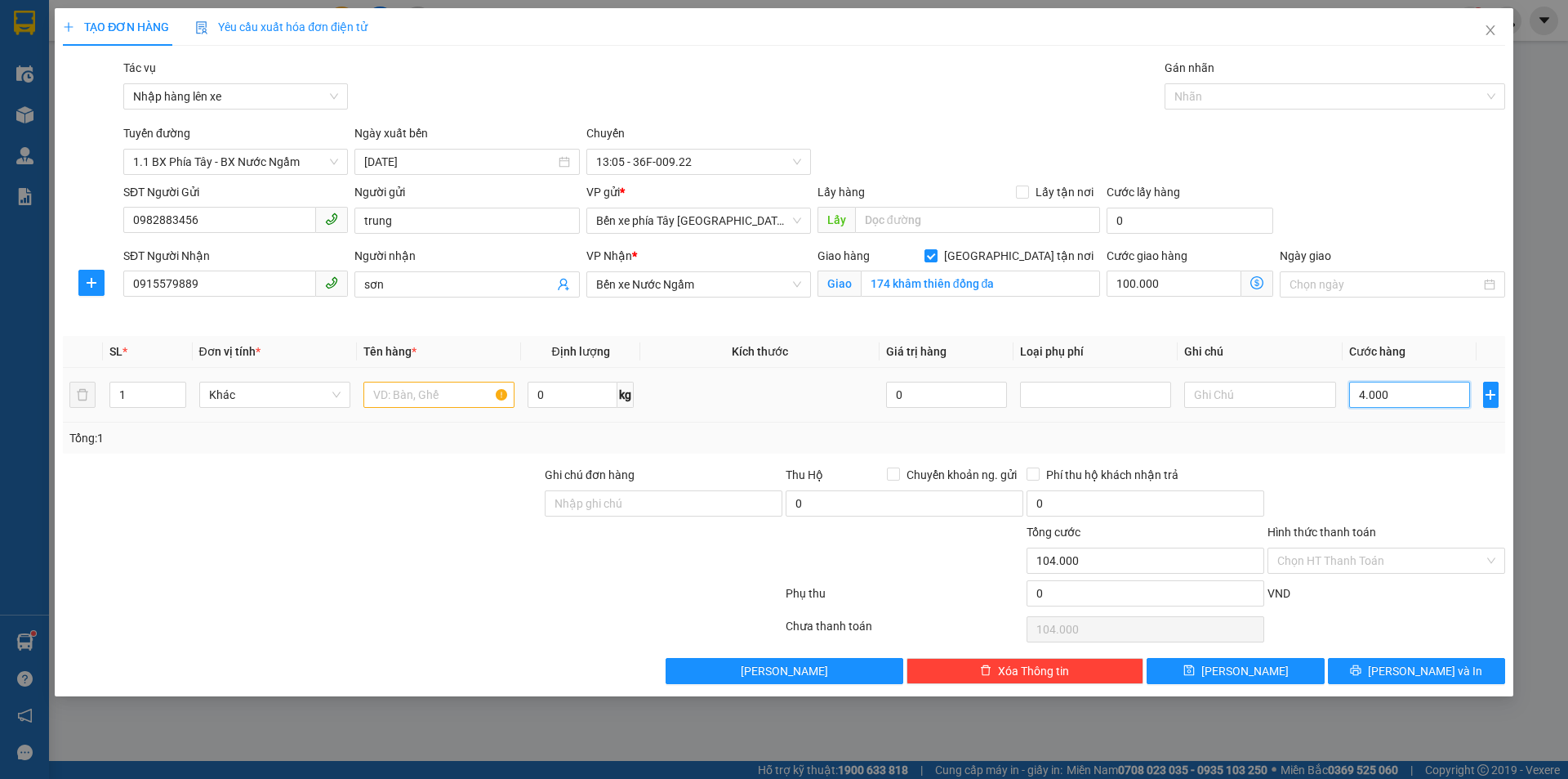
type input "140.000"
type input "40.000"
click at [703, 494] on input "Ghi chú đơn hàng" at bounding box center [663, 504] width 238 height 26
click at [1251, 287] on icon "dollar-circle" at bounding box center [1257, 283] width 13 height 13
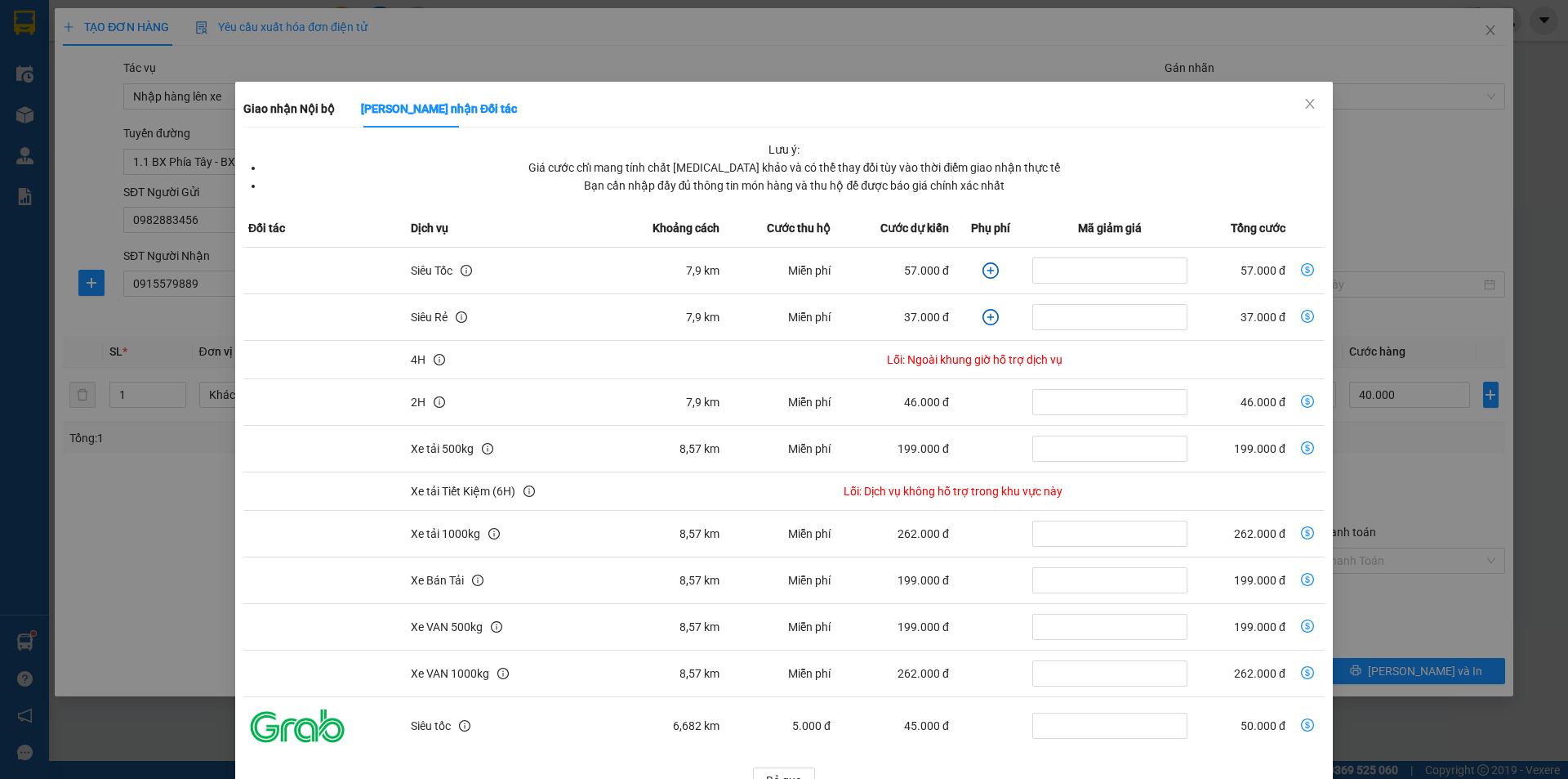
scroll to position [42, 0]
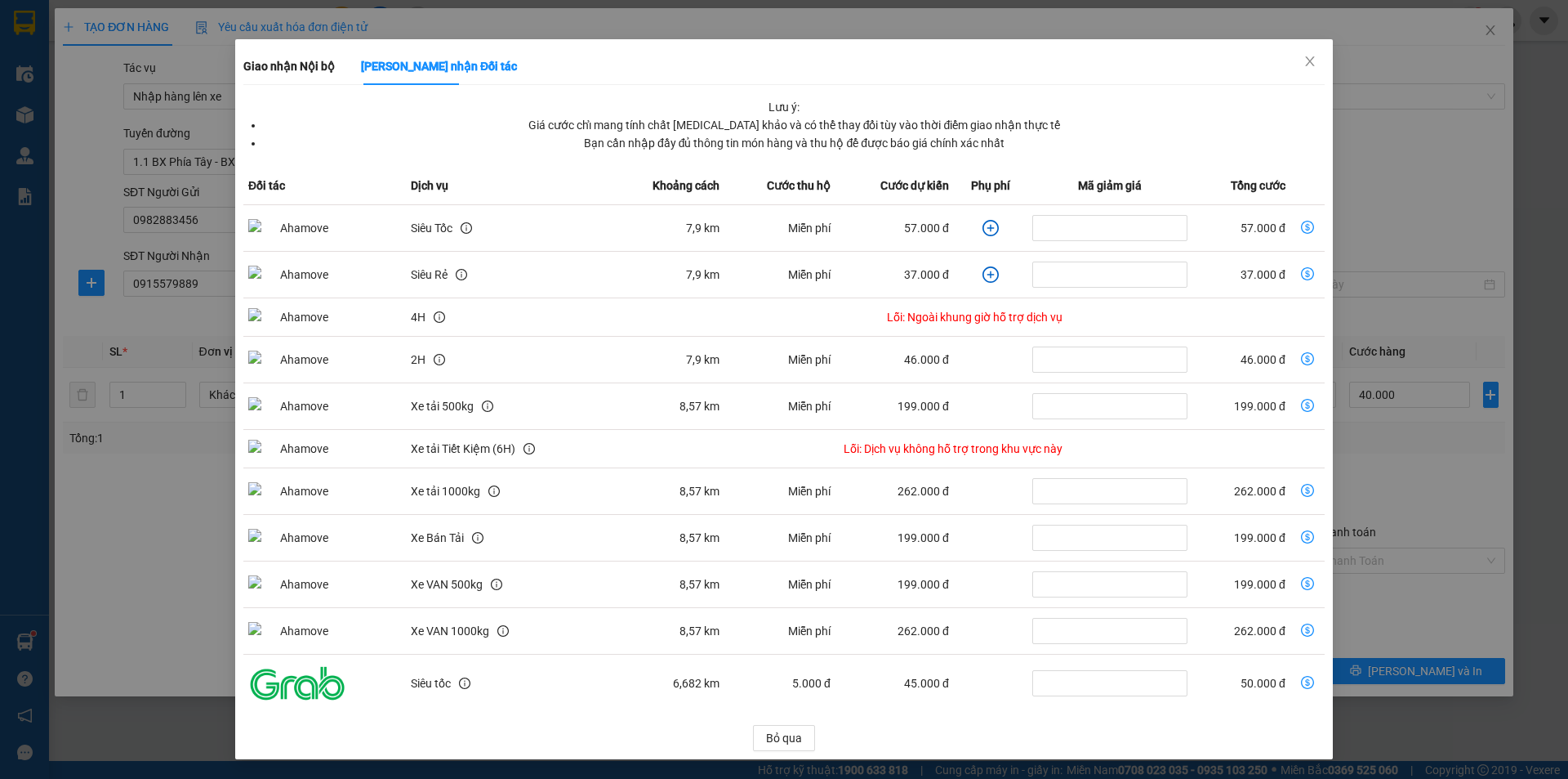
click at [1301, 686] on icon "dollar-circle" at bounding box center [1308, 682] width 13 height 13
type input "90.000"
type input "50.000"
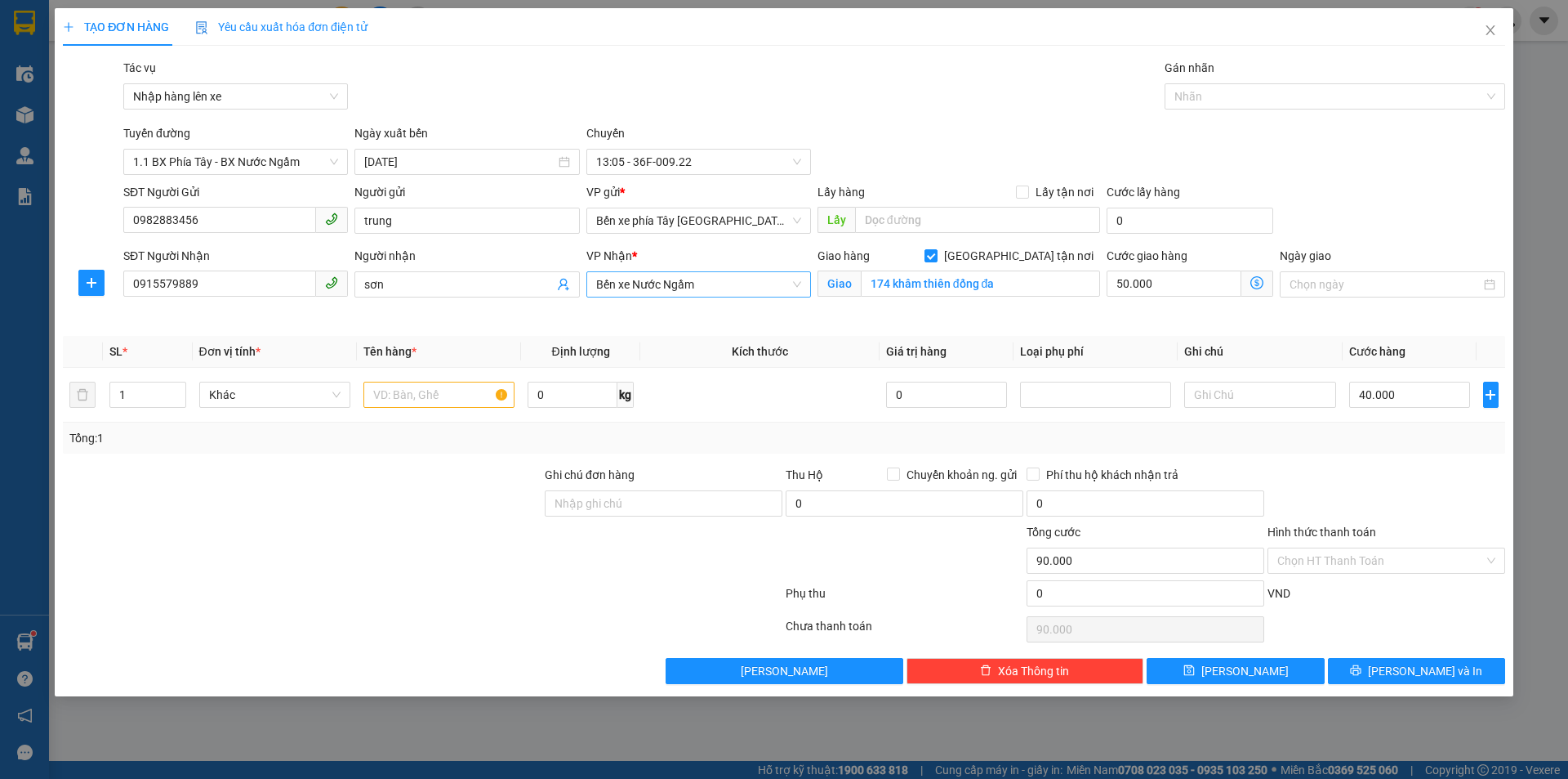
click at [722, 285] on span "Bến xe Nước Ngầm" at bounding box center [699, 285] width 205 height 24
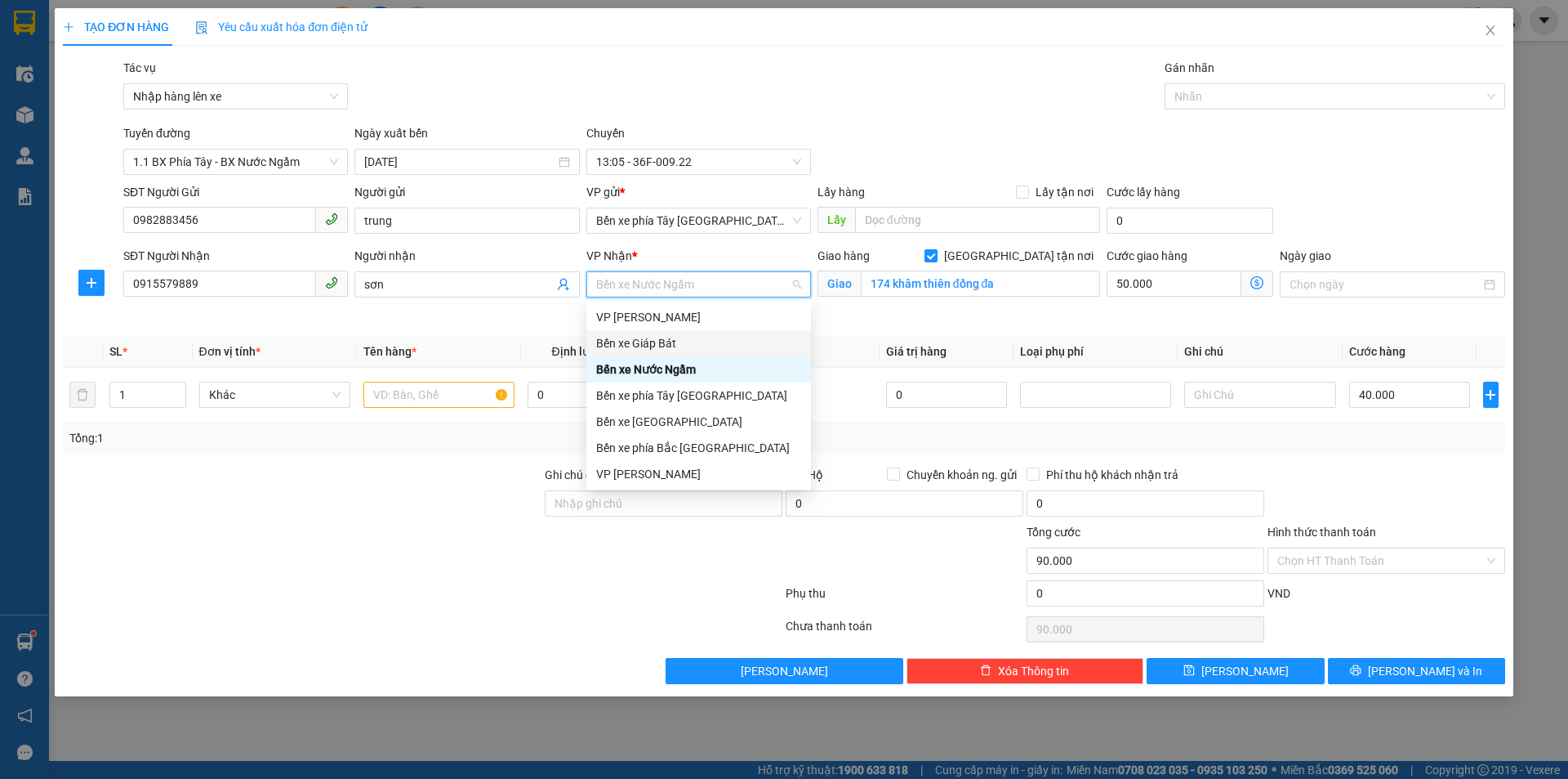
click at [848, 325] on div "Transit Pickup Surcharge Ids Transit Deliver Surcharge Ids Transit Deliver Surc…" at bounding box center [784, 371] width 1443 height 625
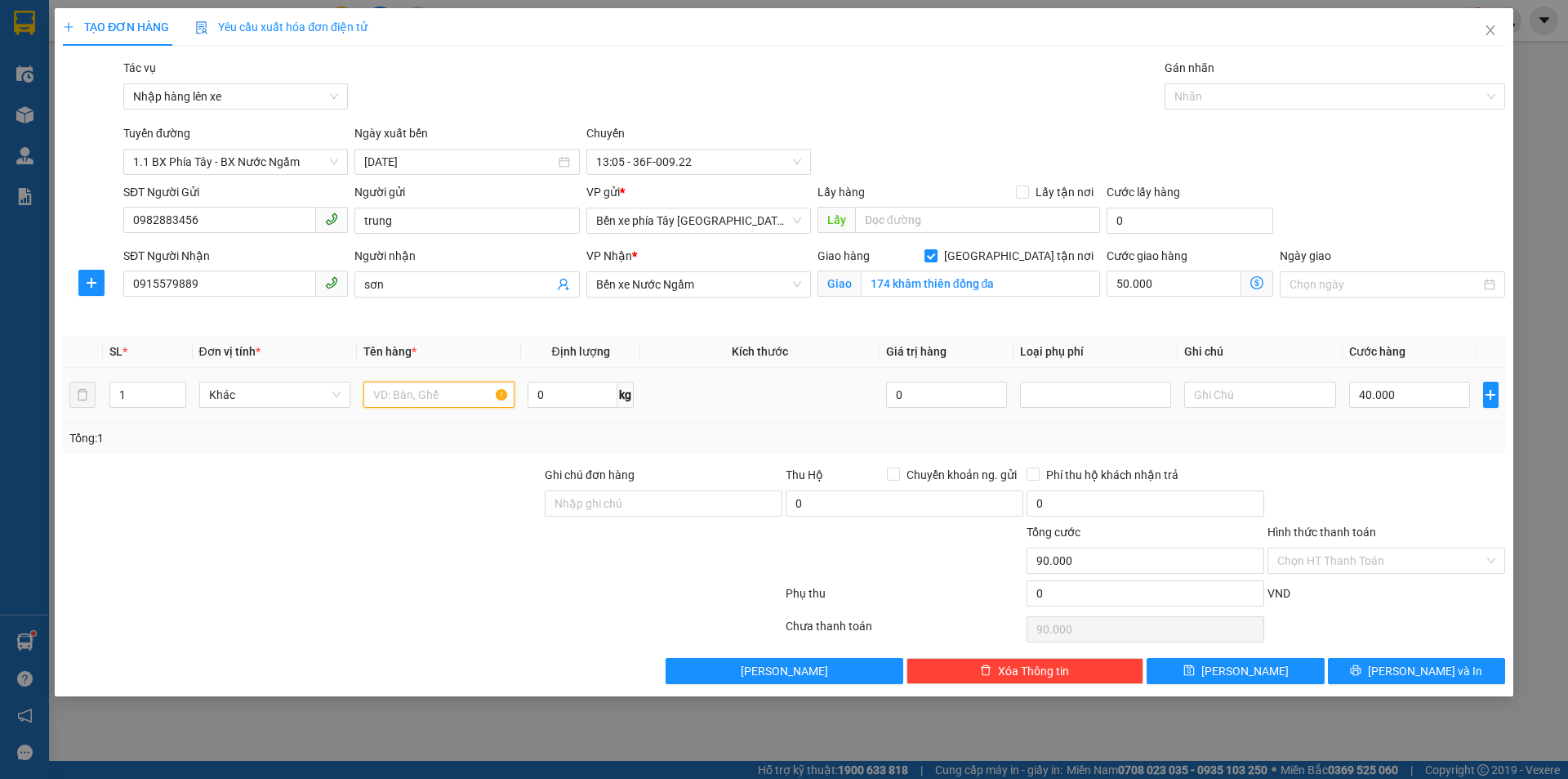
click at [410, 397] on input "text" at bounding box center [439, 395] width 151 height 26
type input "1 thùng xốp đông lạnh"
type input "0"
type input "40.000"
type input "50.000"
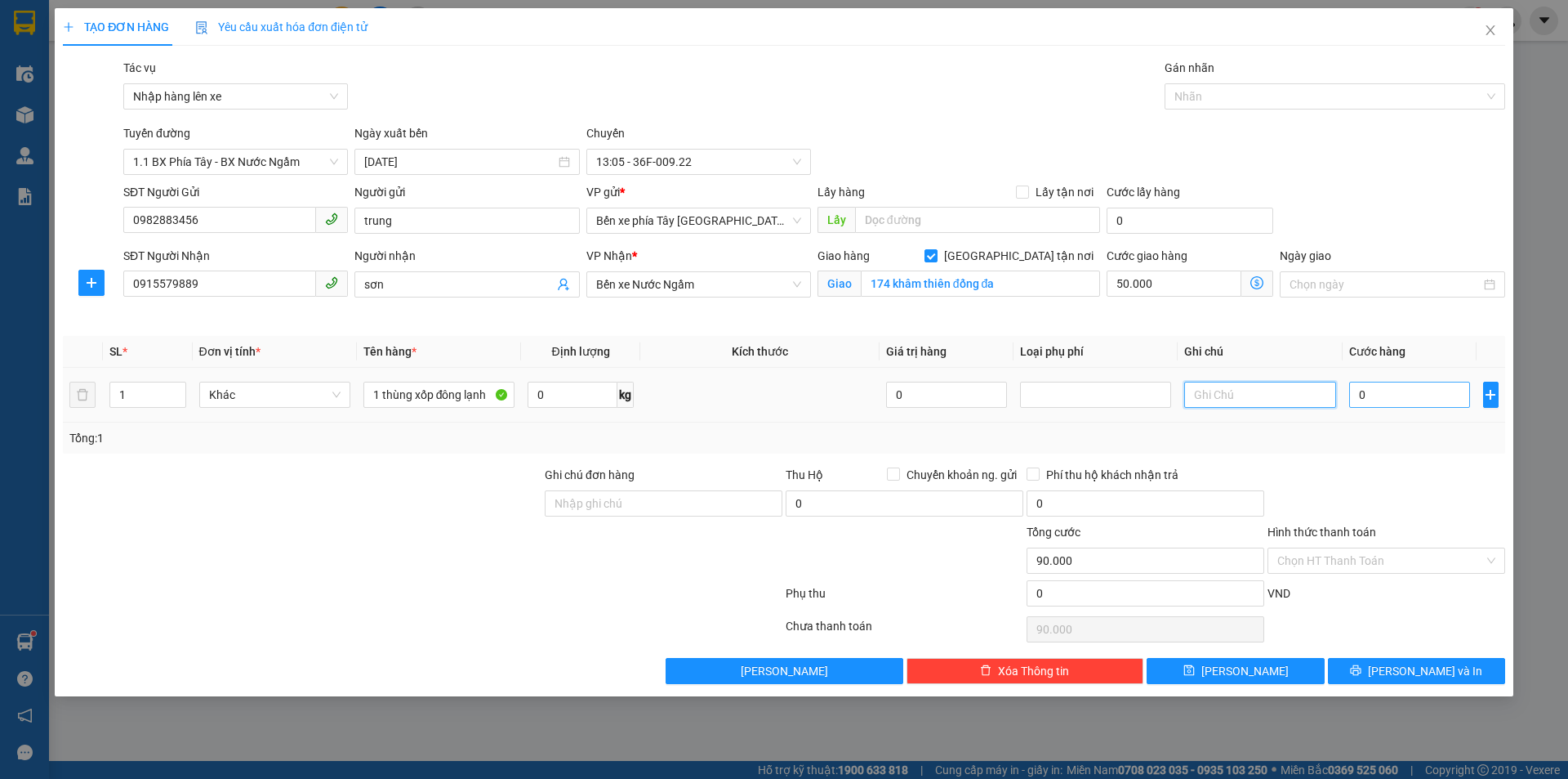
type input "50.000"
type input "40.000"
click at [1396, 404] on input "0" at bounding box center [1410, 395] width 122 height 26
type input "5"
type input "50.005"
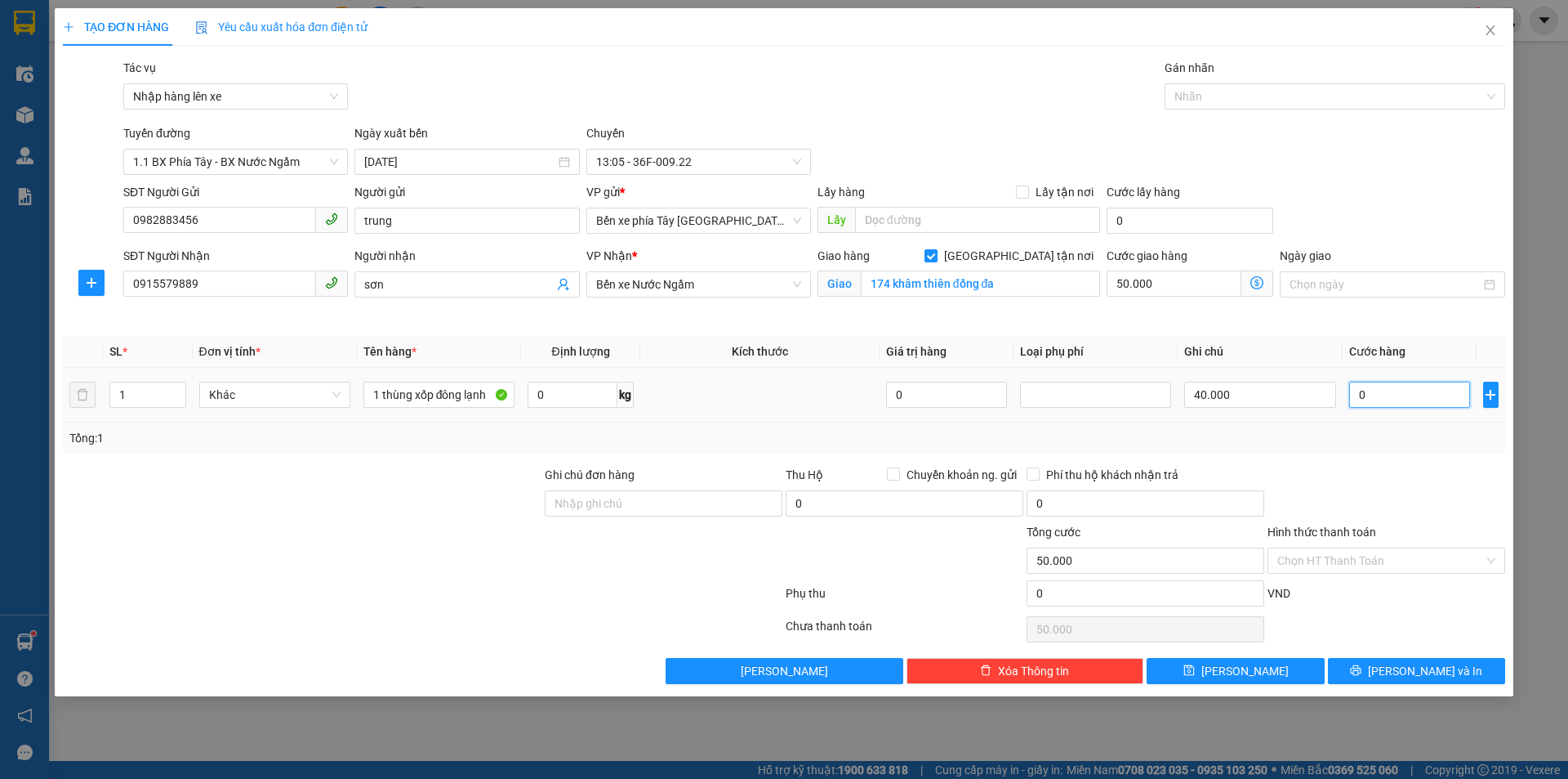
type input "50.005"
type input "50"
type input "50.050"
type input "500"
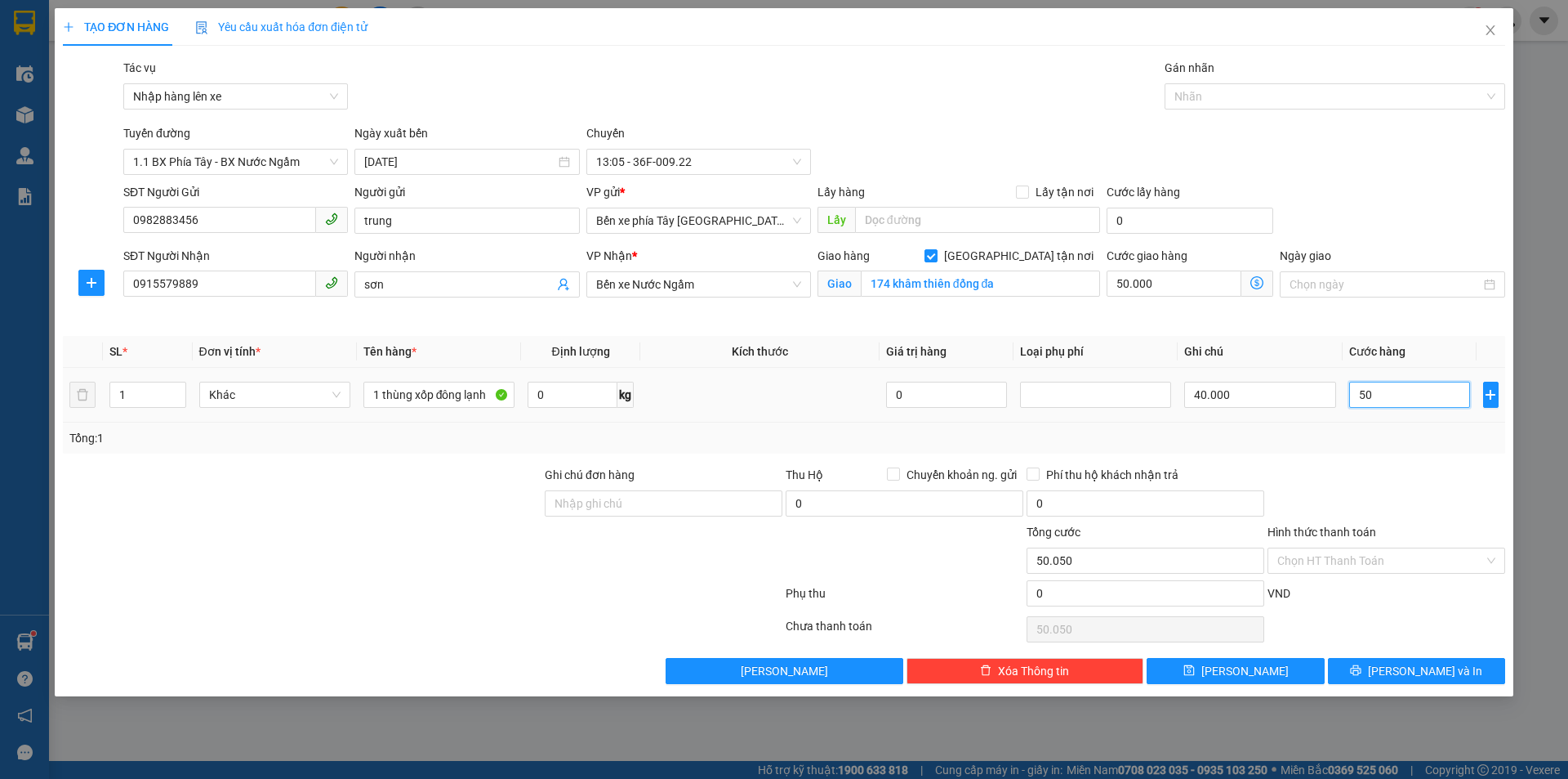
type input "50.500"
type input "5.000"
type input "55.000"
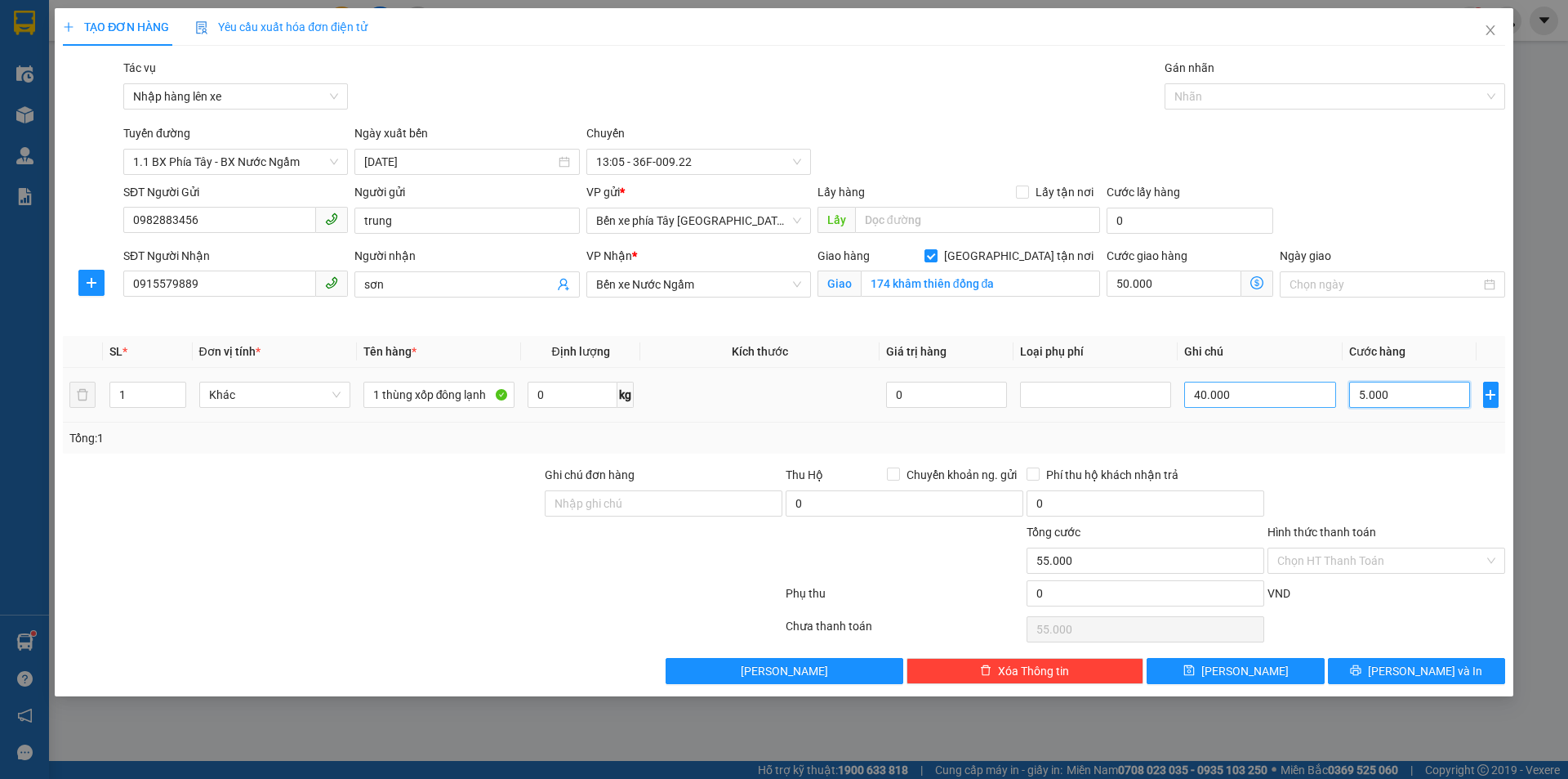
type input "50.000"
type input "100.000"
type input "50.000"
click at [1276, 394] on input "40.000" at bounding box center [1260, 395] width 151 height 26
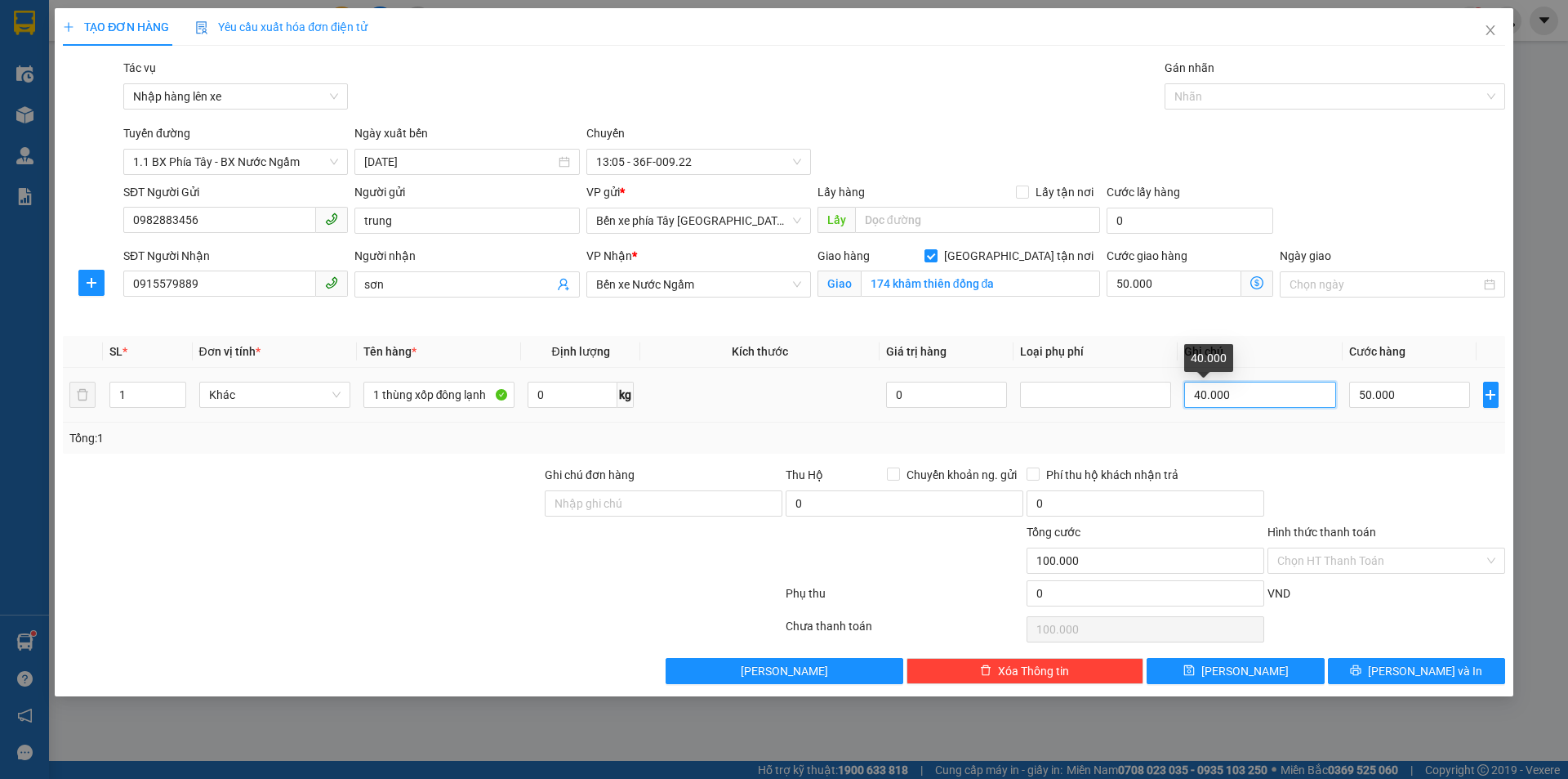
click at [1276, 394] on input "40.000" at bounding box center [1260, 395] width 151 height 26
click at [1253, 284] on icon "dollar-circle" at bounding box center [1257, 283] width 13 height 13
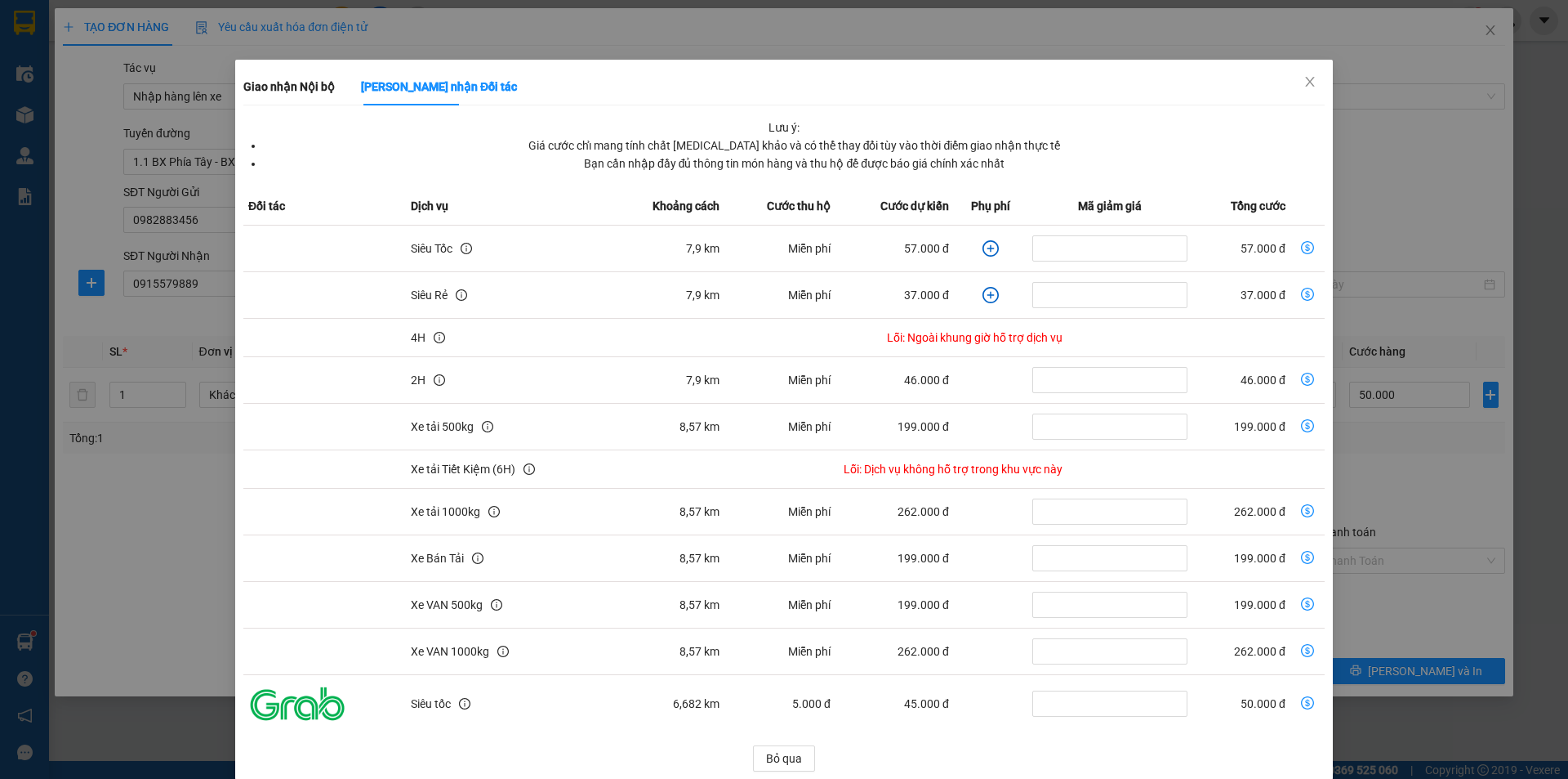
scroll to position [42, 0]
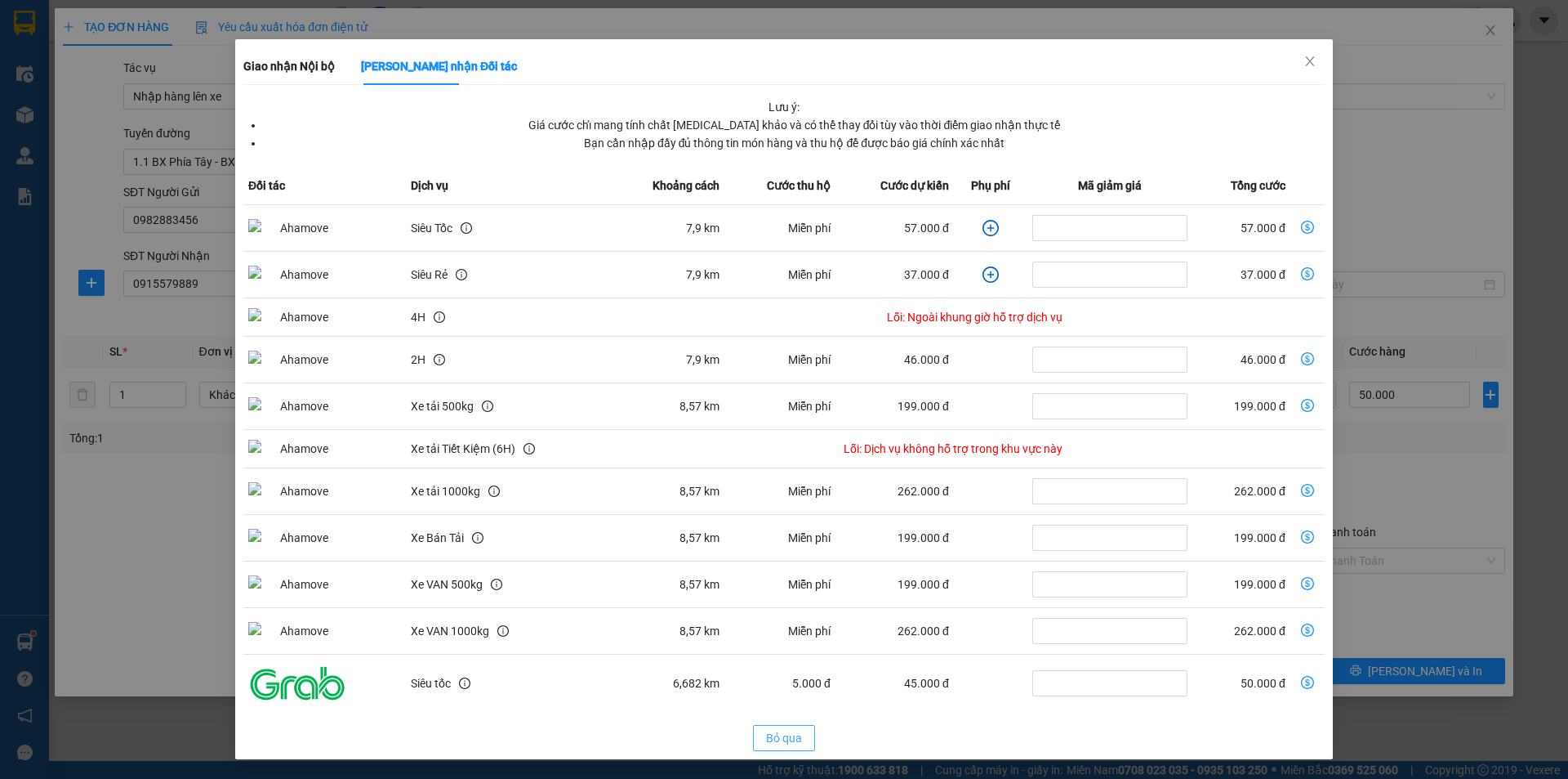
click at [768, 735] on span "Bỏ qua" at bounding box center [784, 738] width 36 height 18
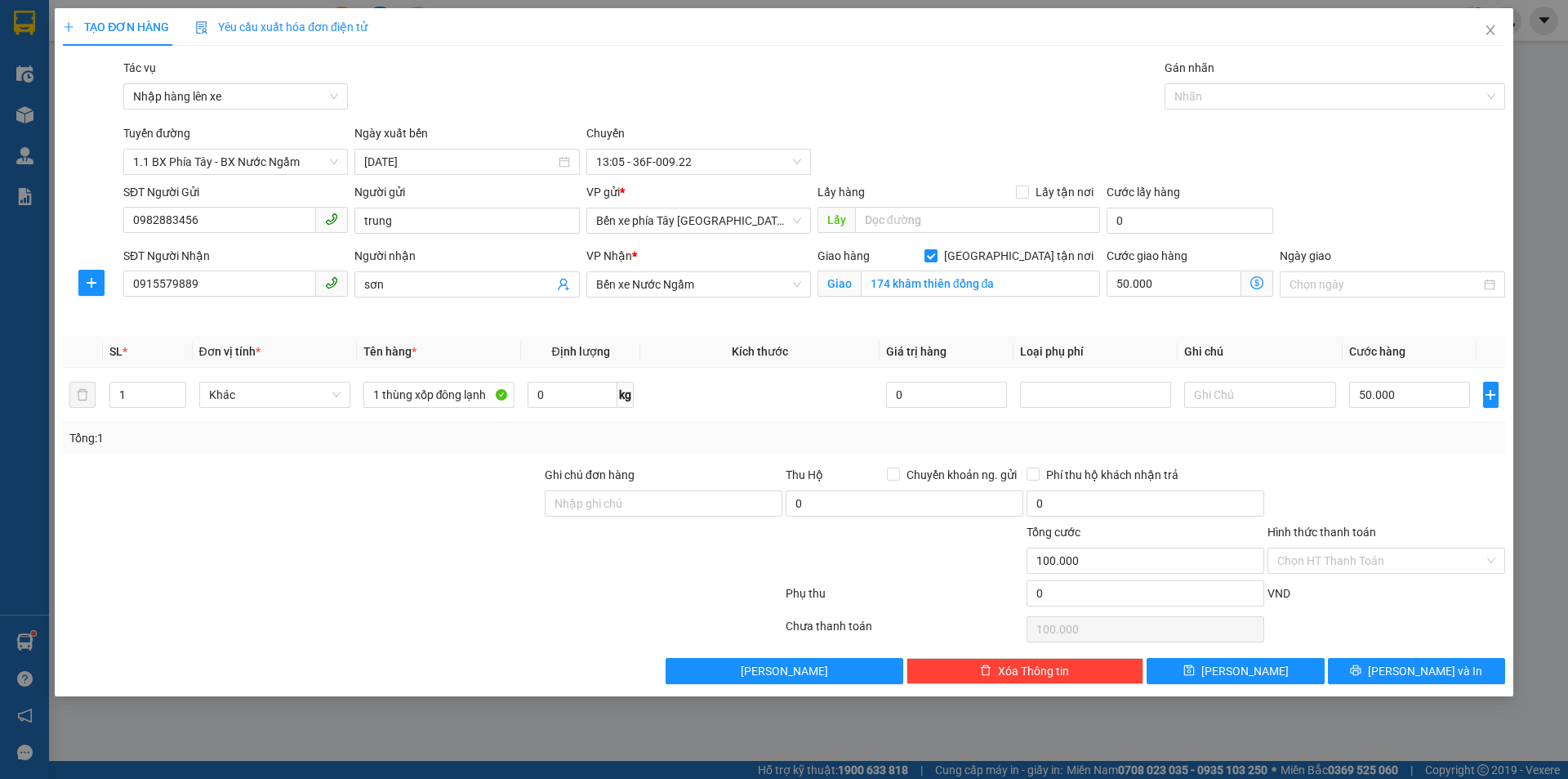
scroll to position [0, 0]
click at [1068, 397] on div at bounding box center [1095, 395] width 143 height 20
click at [1265, 285] on span "Giao nhận Nội bộ Giao nhận Đối tác Lưu ý: Giá cước chỉ mang tính chất [MEDICAL_…" at bounding box center [1258, 284] width 32 height 26
click at [1262, 282] on icon "dollar-circle" at bounding box center [1257, 283] width 13 height 13
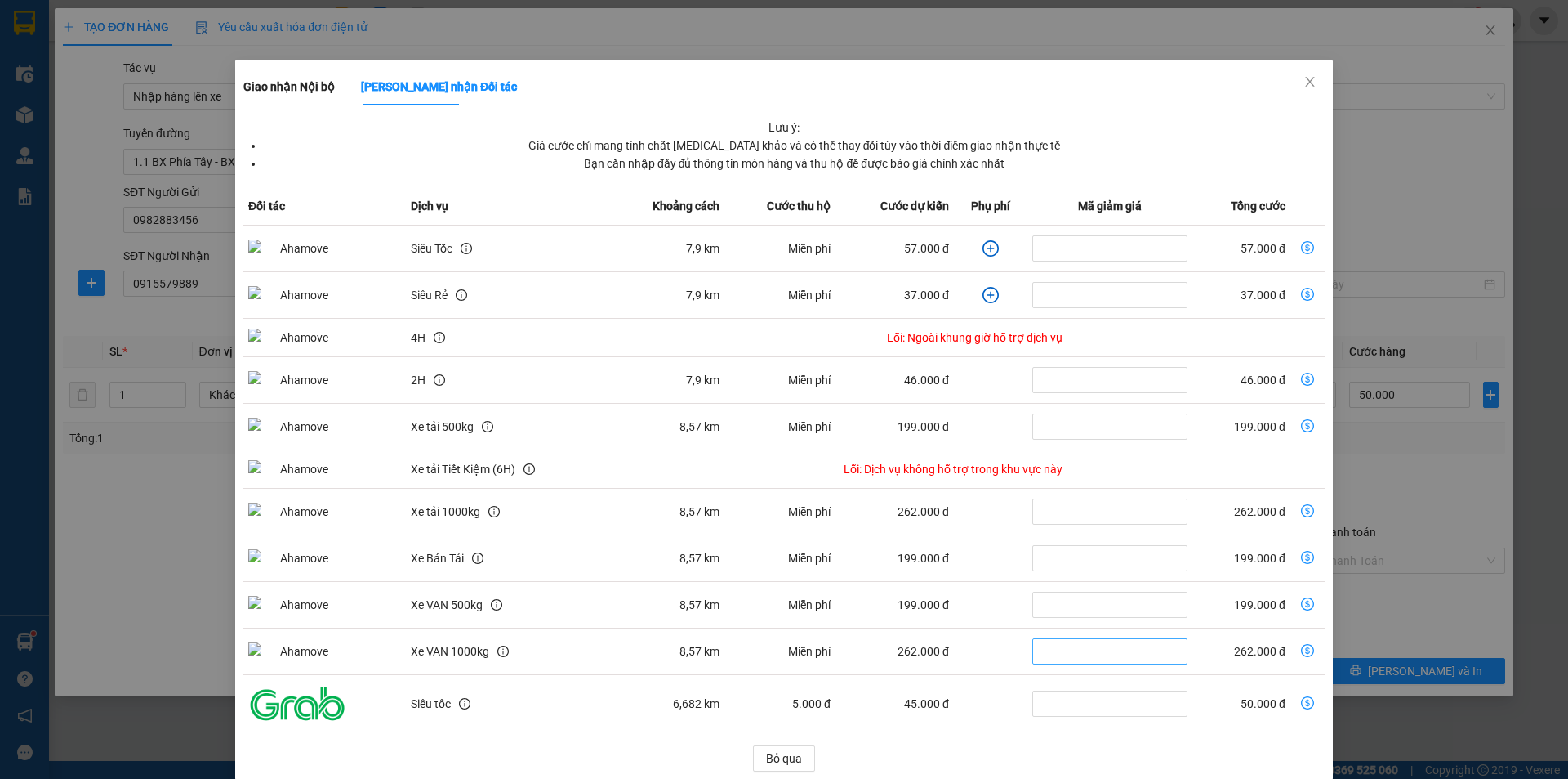
scroll to position [42, 0]
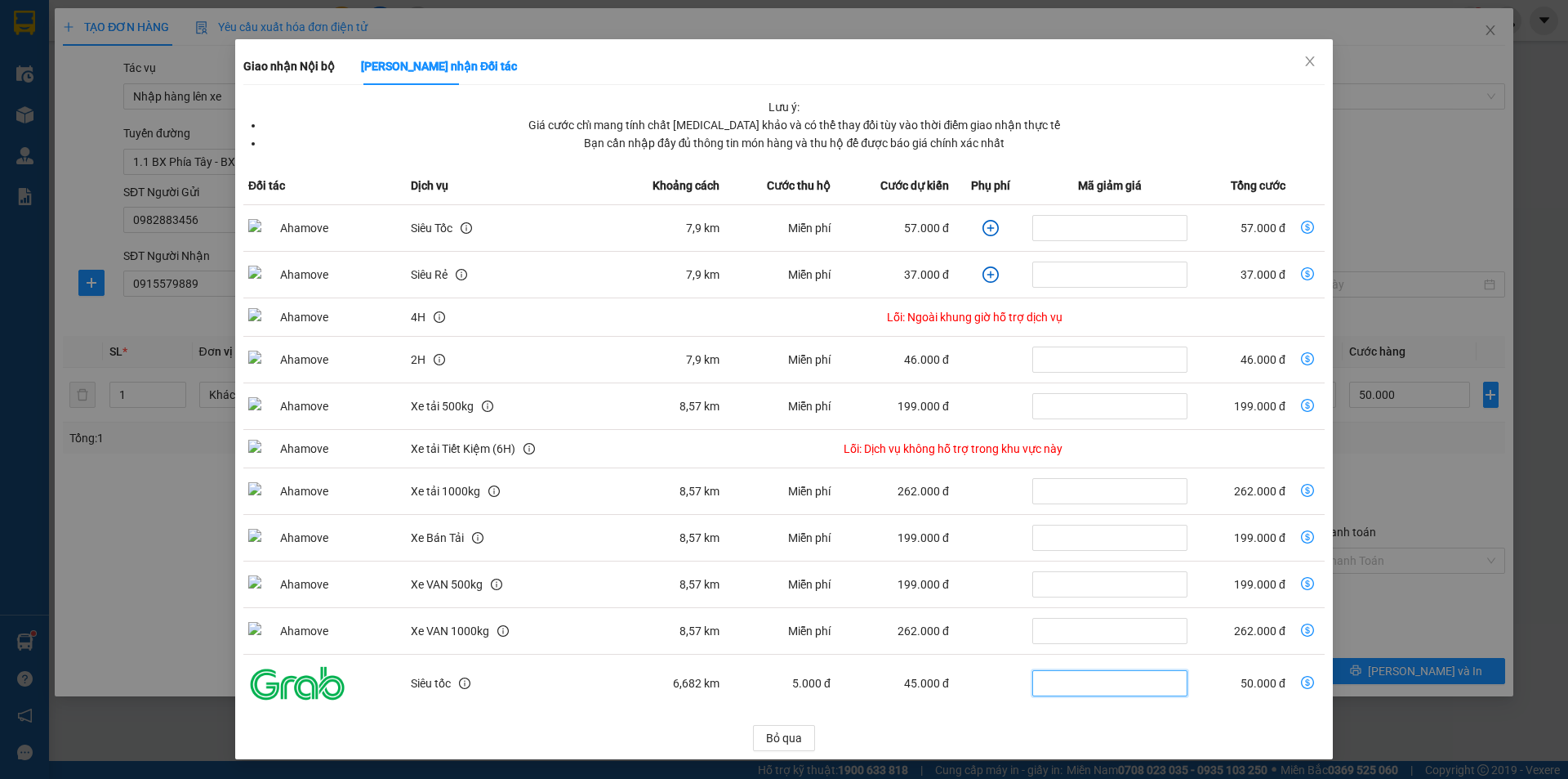
click at [1048, 677] on input "dollar-circle" at bounding box center [1110, 683] width 155 height 26
click at [838, 694] on td "45.000 đ" at bounding box center [895, 683] width 118 height 58
click at [974, 689] on td "dollar-circle" at bounding box center [991, 683] width 74 height 58
click at [984, 684] on td "dollar-circle" at bounding box center [991, 683] width 74 height 58
drag, startPoint x: 1296, startPoint y: 63, endPoint x: 1249, endPoint y: 128, distance: 80.2
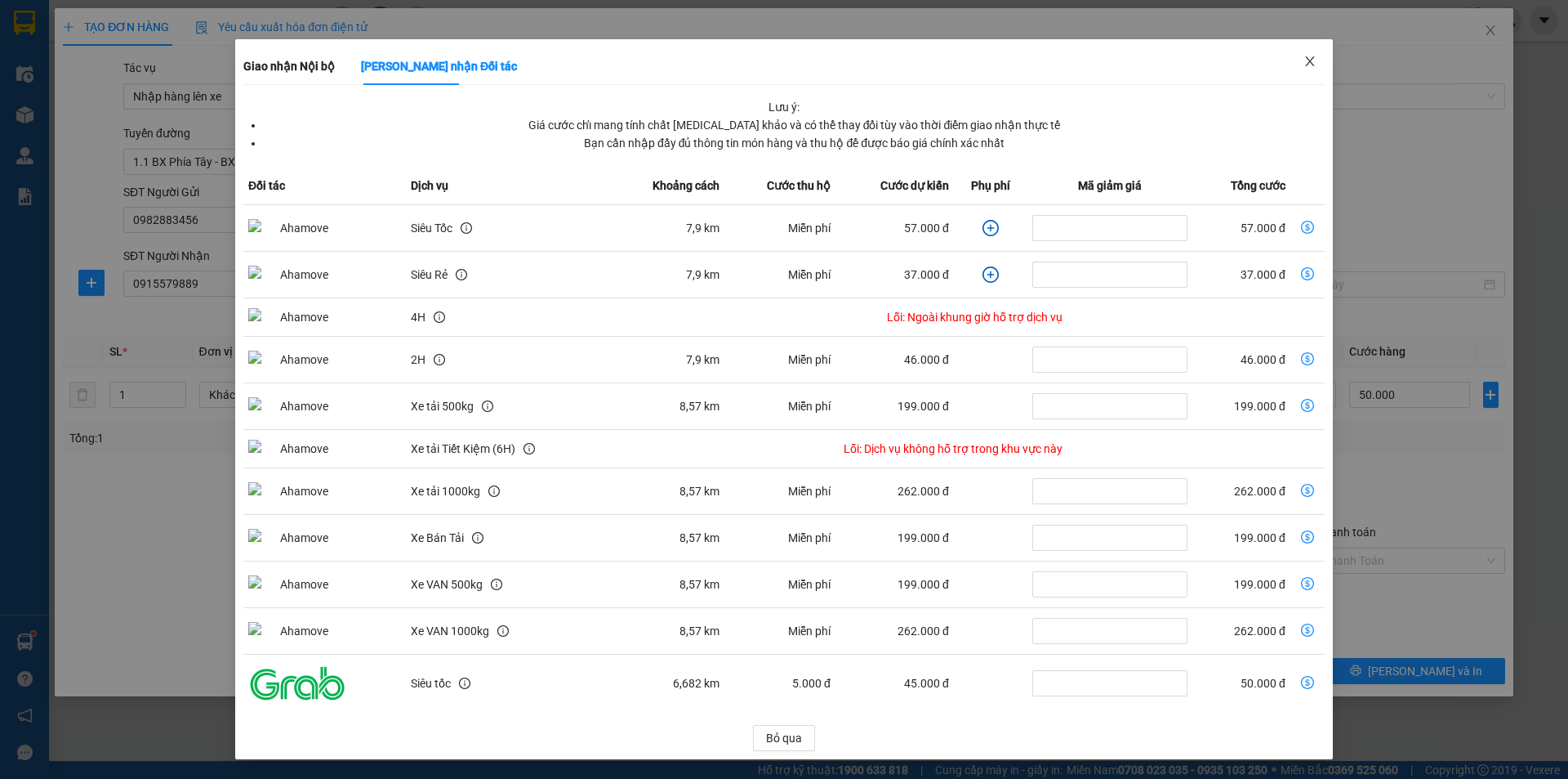
click at [1304, 62] on icon "close" at bounding box center [1311, 61] width 13 height 13
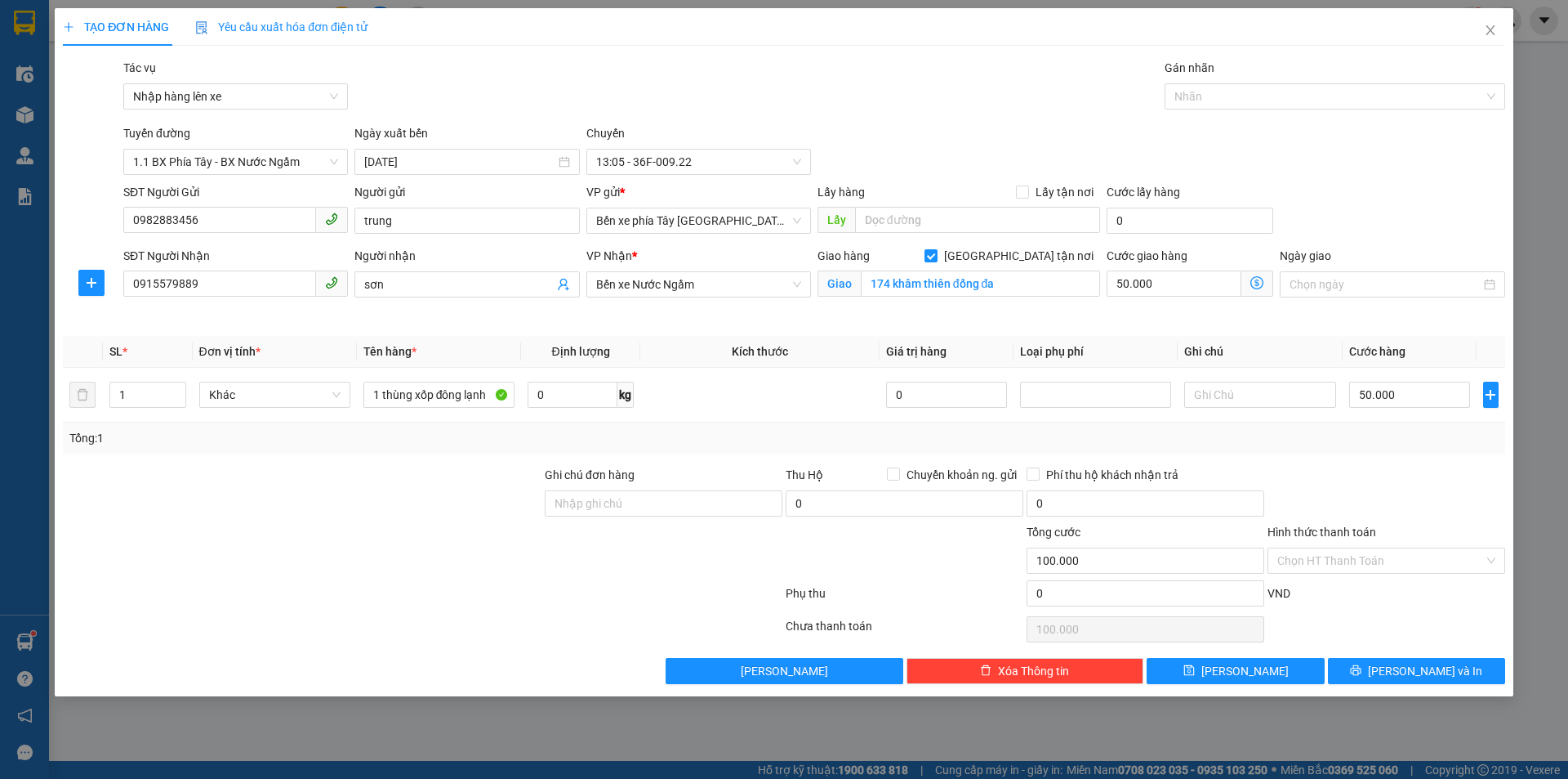
scroll to position [0, 0]
click at [664, 497] on input "Ghi chú đơn hàng" at bounding box center [663, 504] width 238 height 26
type input "ntt"
click at [1170, 667] on button "[PERSON_NAME]" at bounding box center [1235, 671] width 178 height 26
checkbox input "false"
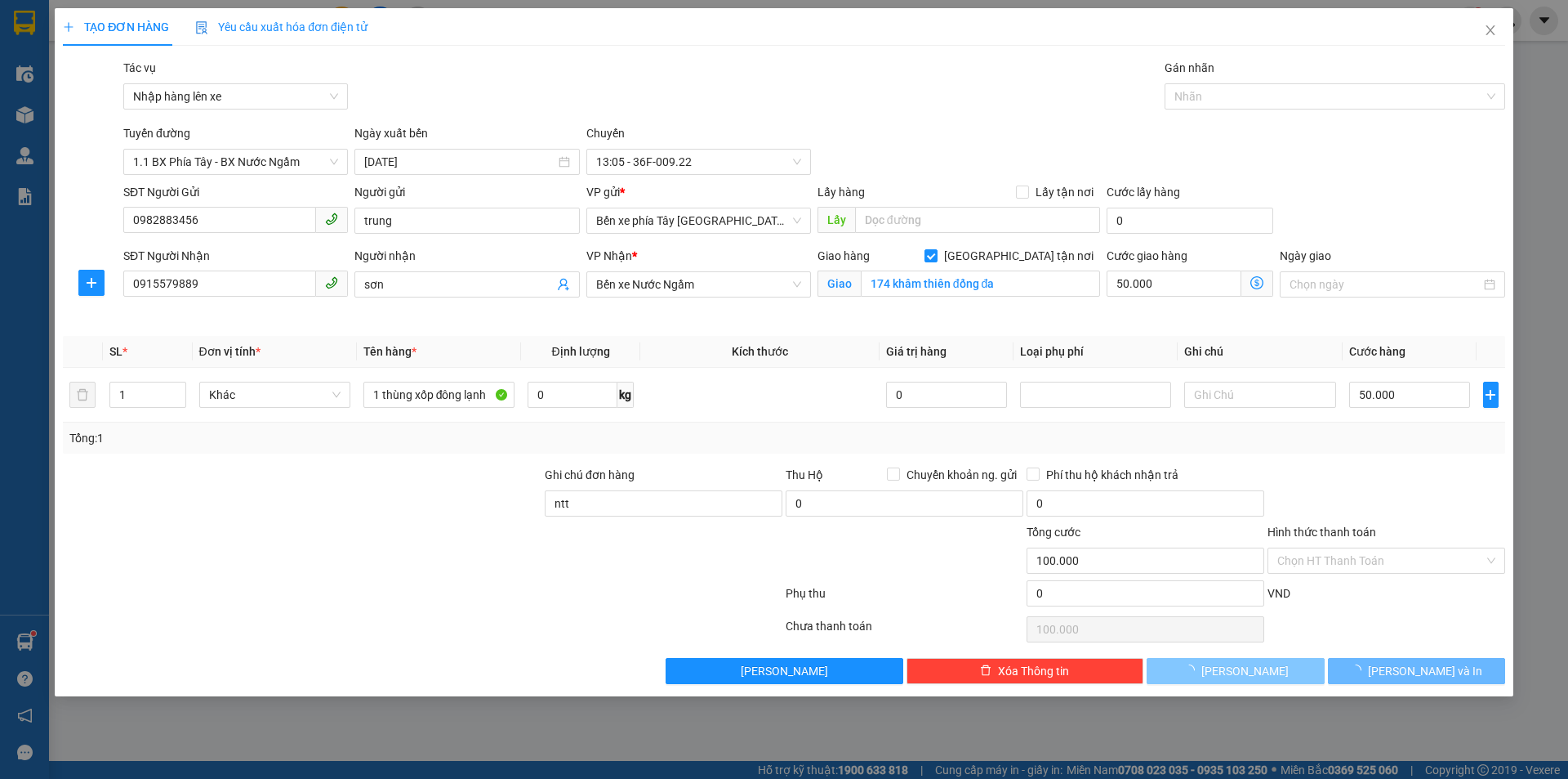
type input "0"
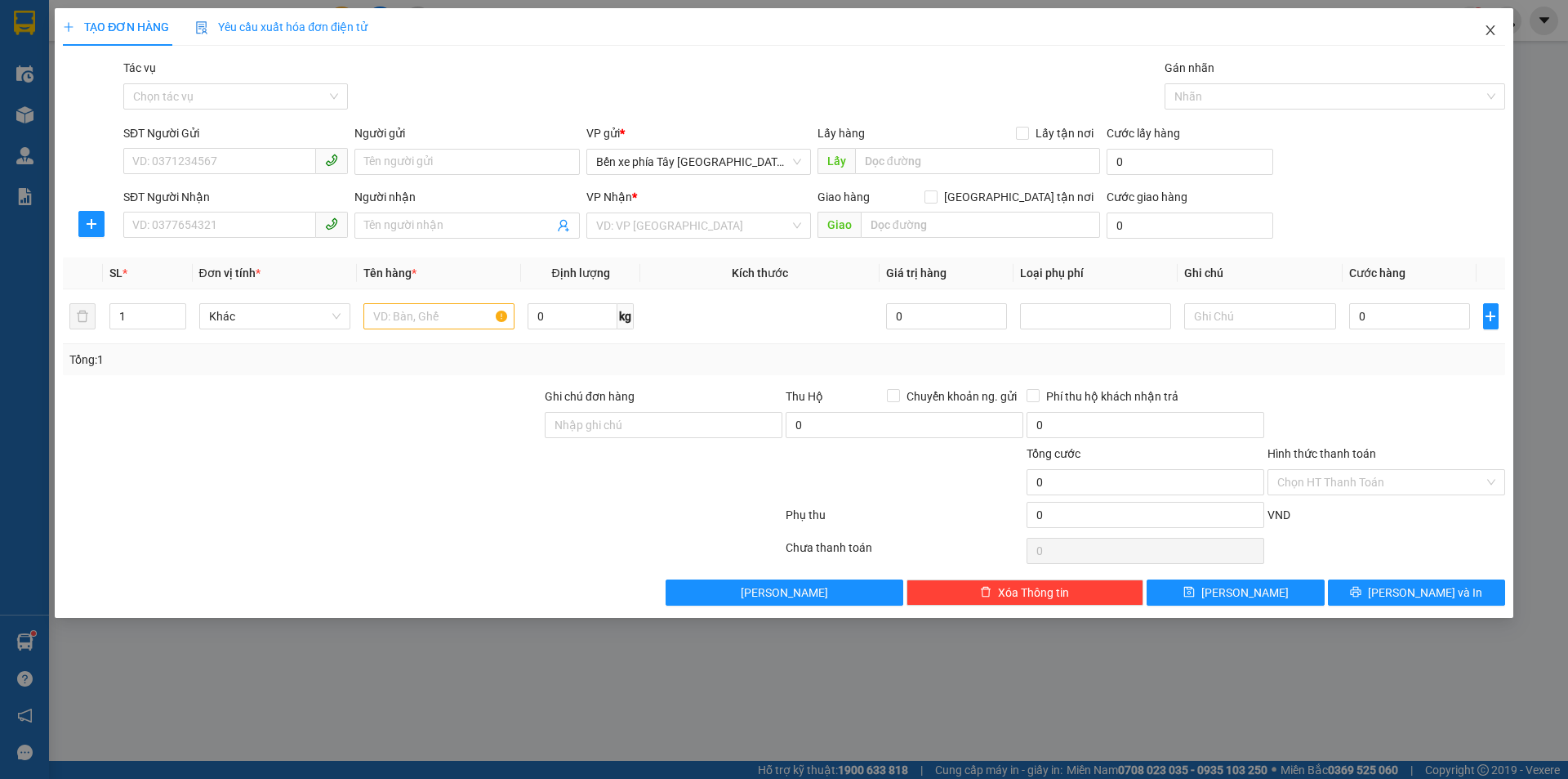
click at [1489, 39] on span "Close" at bounding box center [1491, 31] width 46 height 46
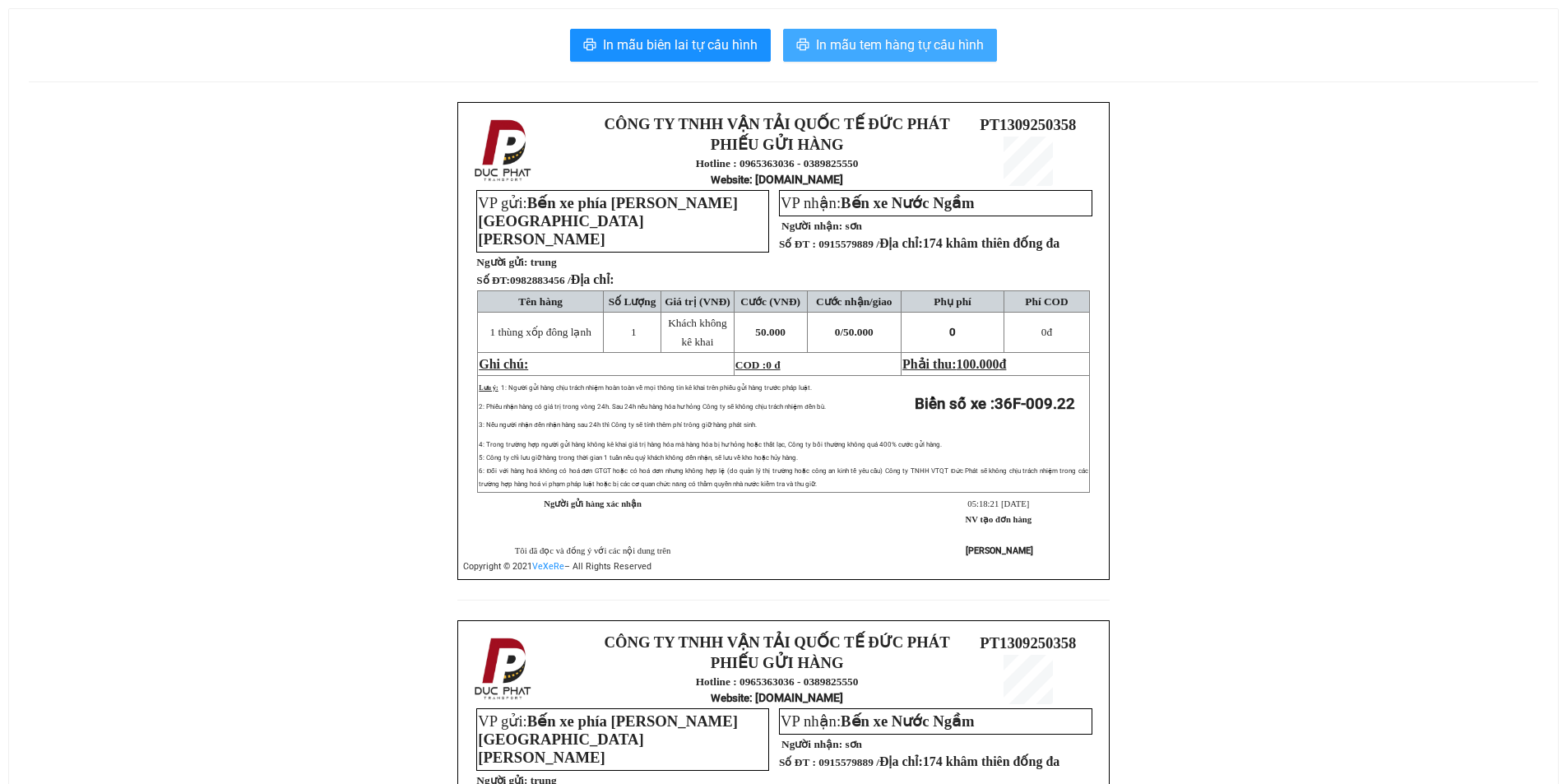
click at [856, 47] on span "In mẫu tem hàng tự cấu hình" at bounding box center [900, 45] width 167 height 21
